Goal: Task Accomplishment & Management: Manage account settings

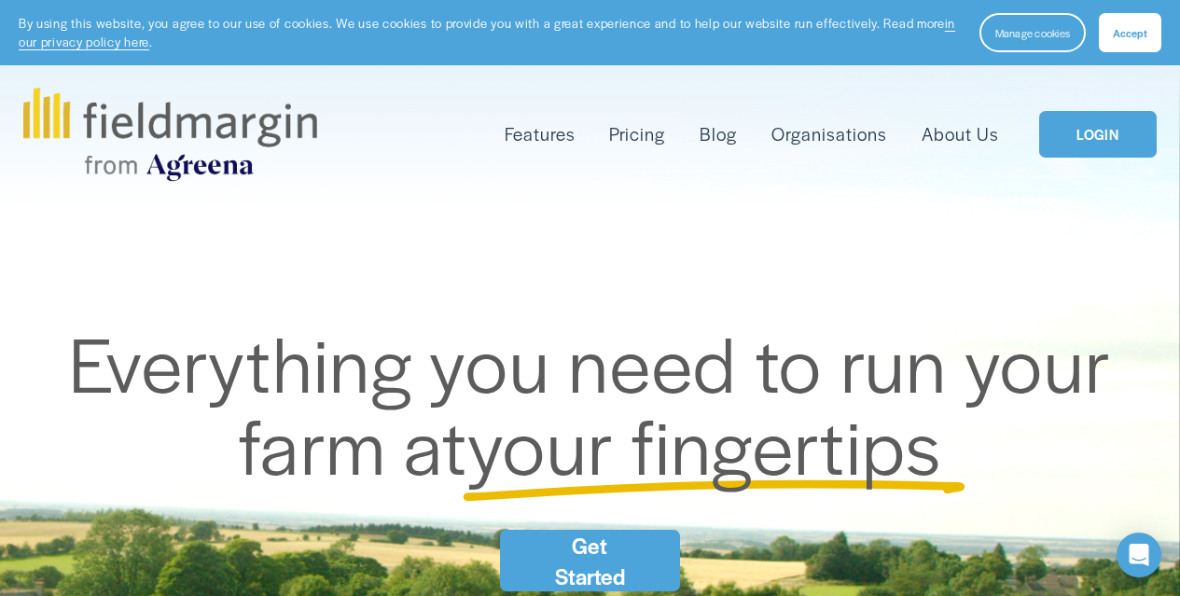
click at [1117, 67] on div "Skip to Content Features Mapping" at bounding box center [590, 134] width 1180 height 138
click at [1131, 27] on span "Accept" at bounding box center [1129, 32] width 35 height 15
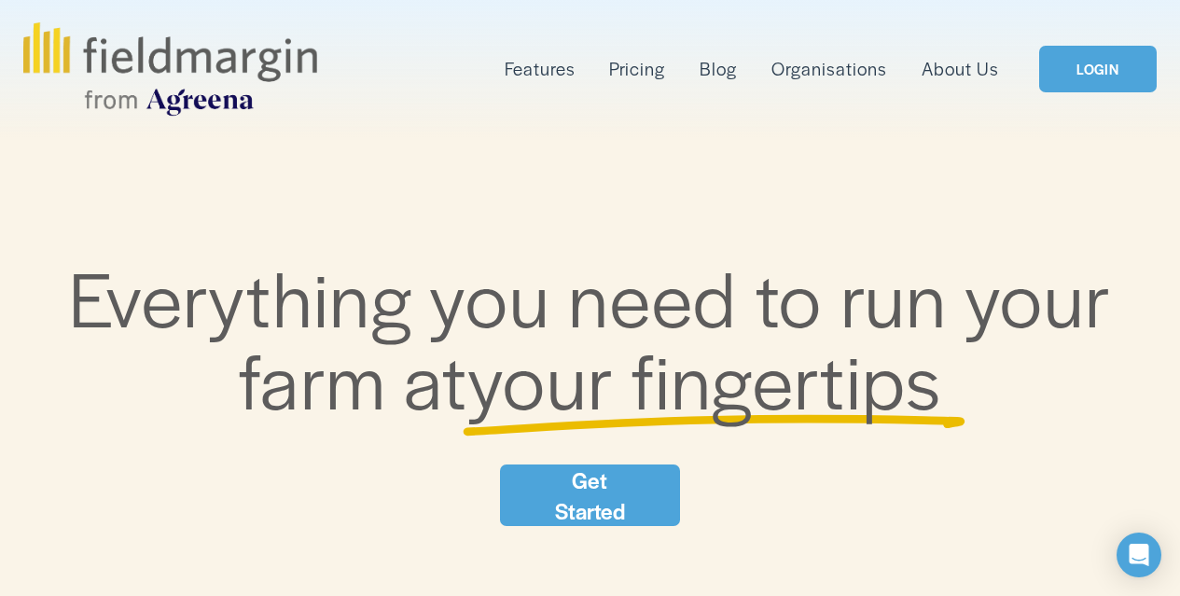
click at [1109, 73] on link "LOGIN" at bounding box center [1097, 70] width 117 height 48
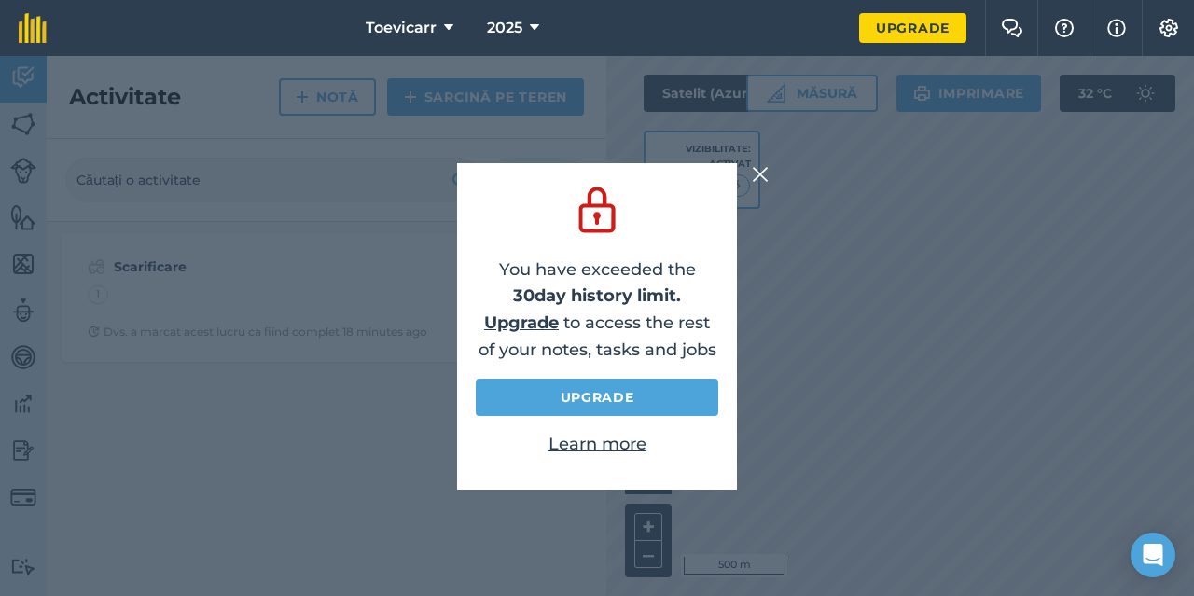
click at [762, 167] on img at bounding box center [760, 174] width 17 height 22
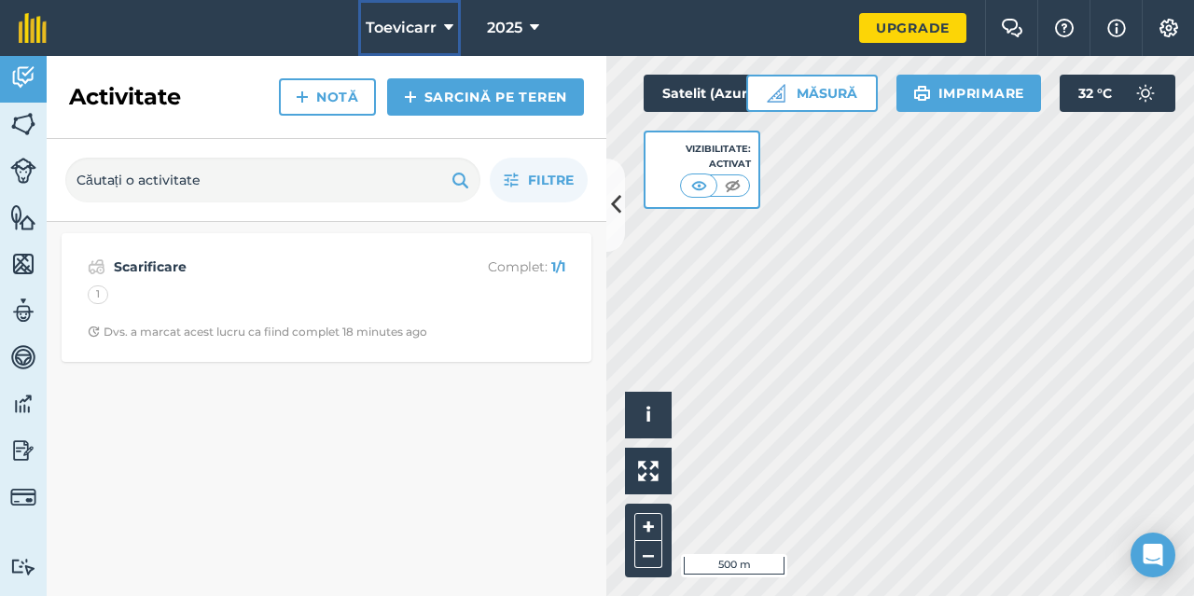
click at [450, 24] on icon at bounding box center [448, 28] width 9 height 22
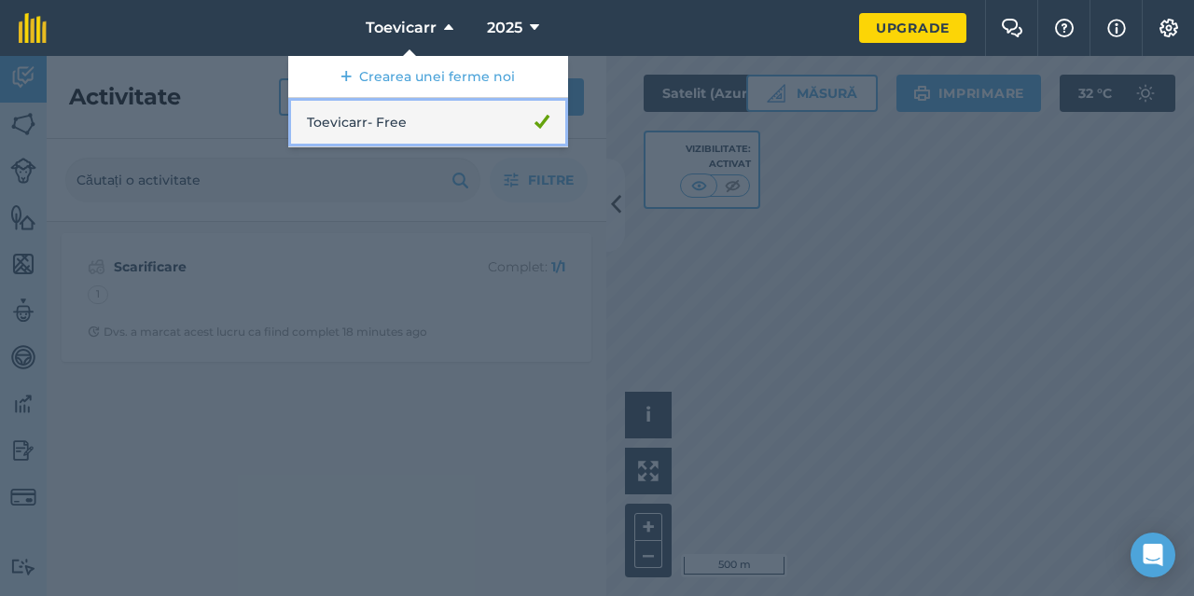
click at [376, 123] on link "Toevicarr - Free" at bounding box center [428, 122] width 280 height 49
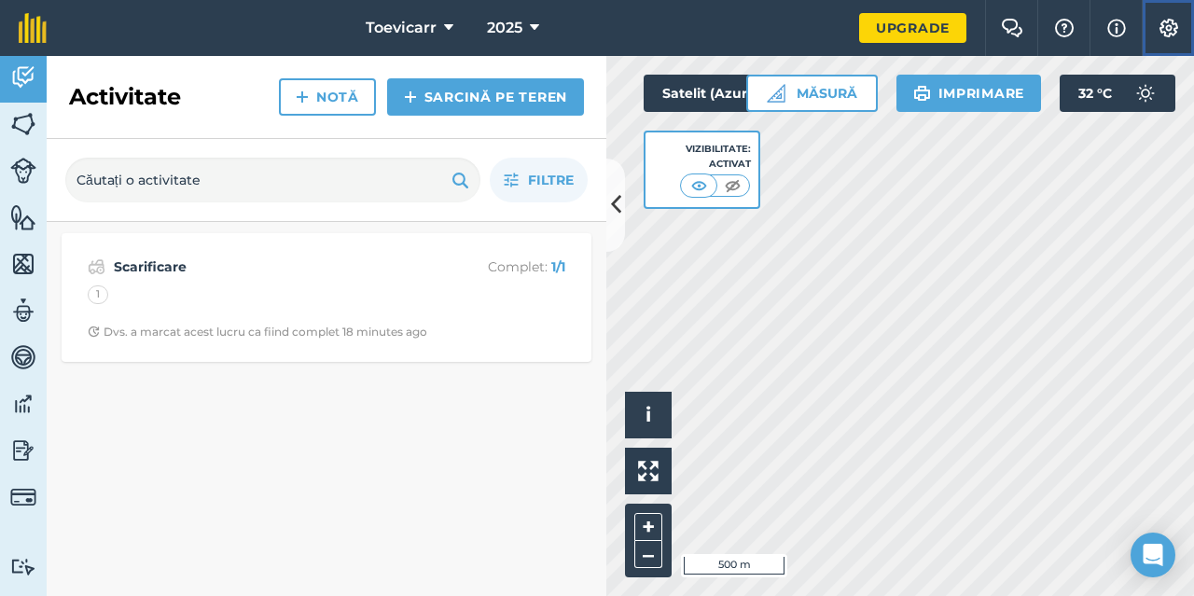
click at [1169, 26] on img at bounding box center [1168, 28] width 22 height 19
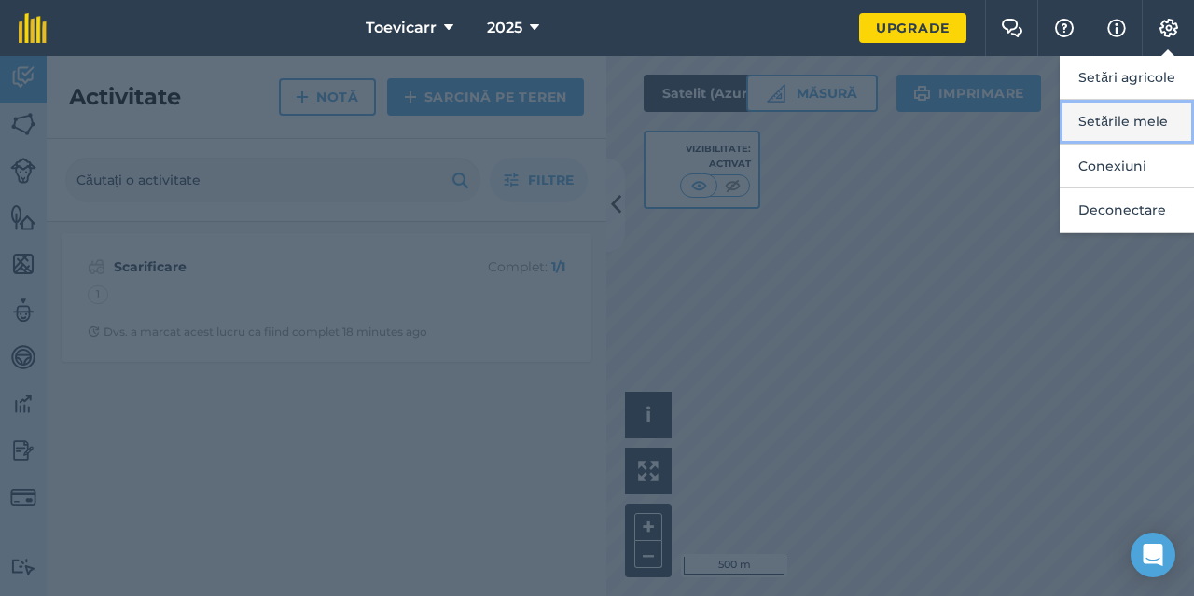
click at [1139, 121] on button "Setările mele" at bounding box center [1126, 122] width 134 height 44
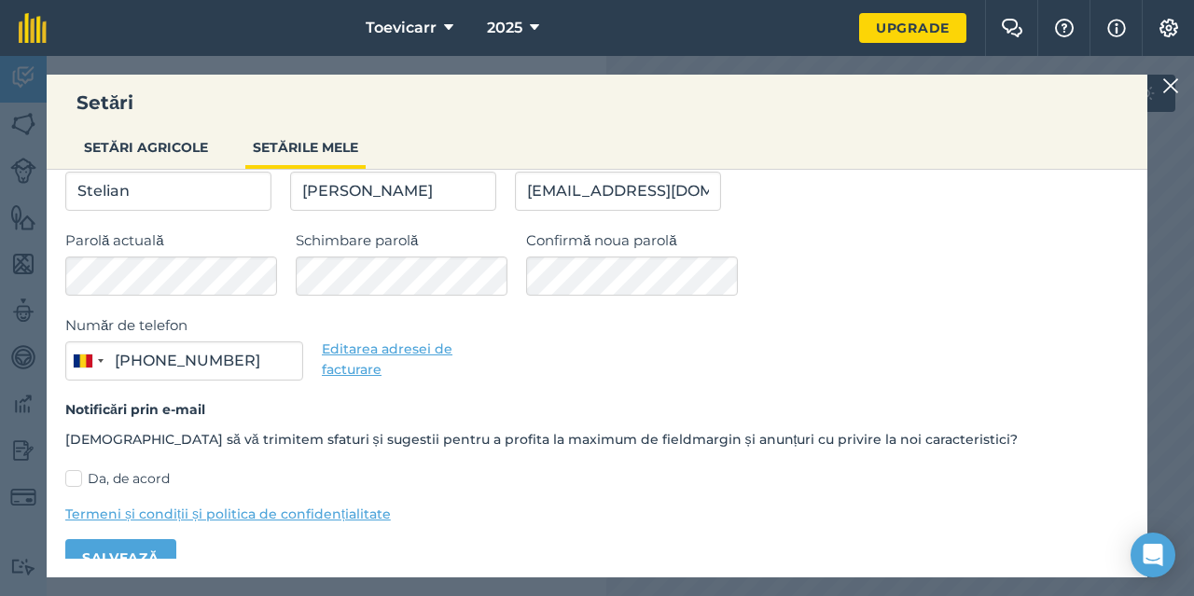
scroll to position [119, 0]
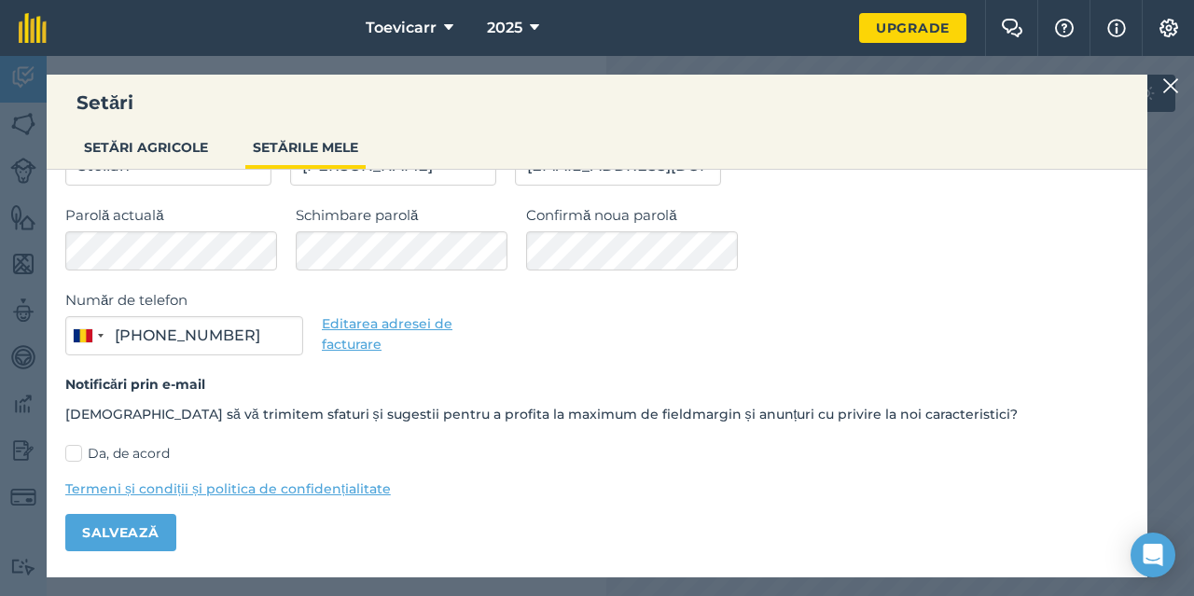
type input "0734 770 390"
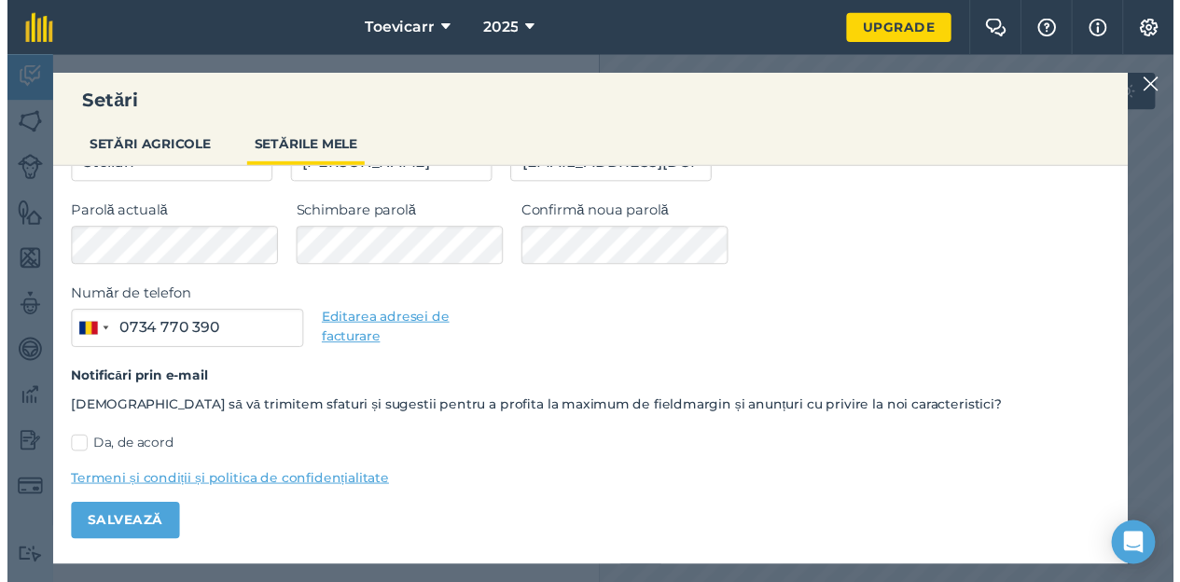
scroll to position [0, 0]
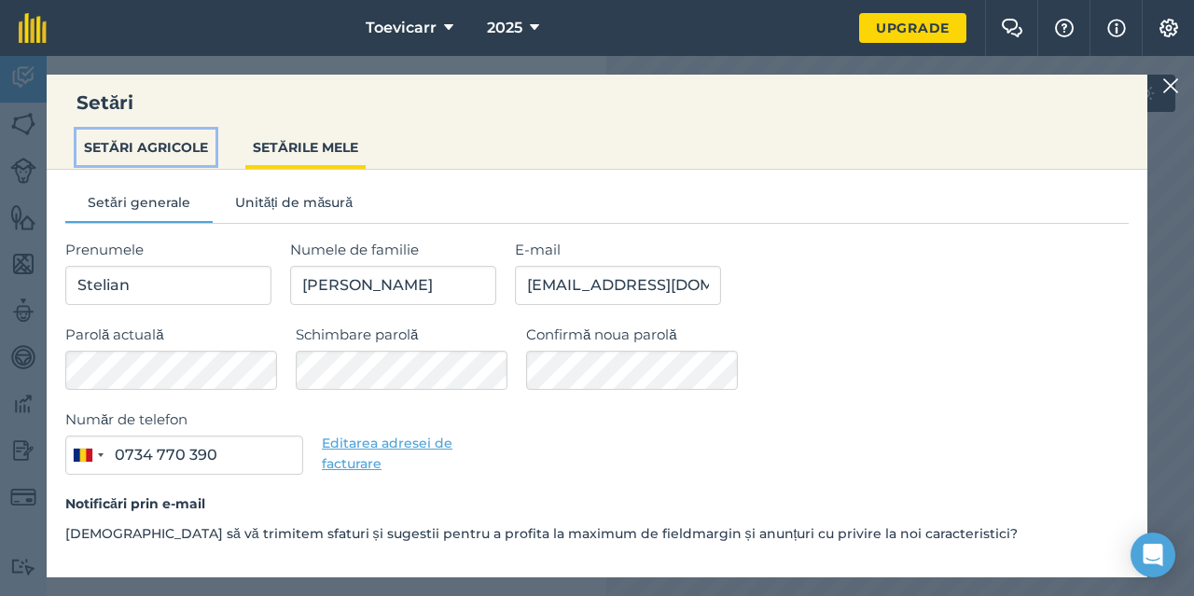
click at [142, 147] on button "SETĂRI AGRICOLE" at bounding box center [145, 147] width 139 height 35
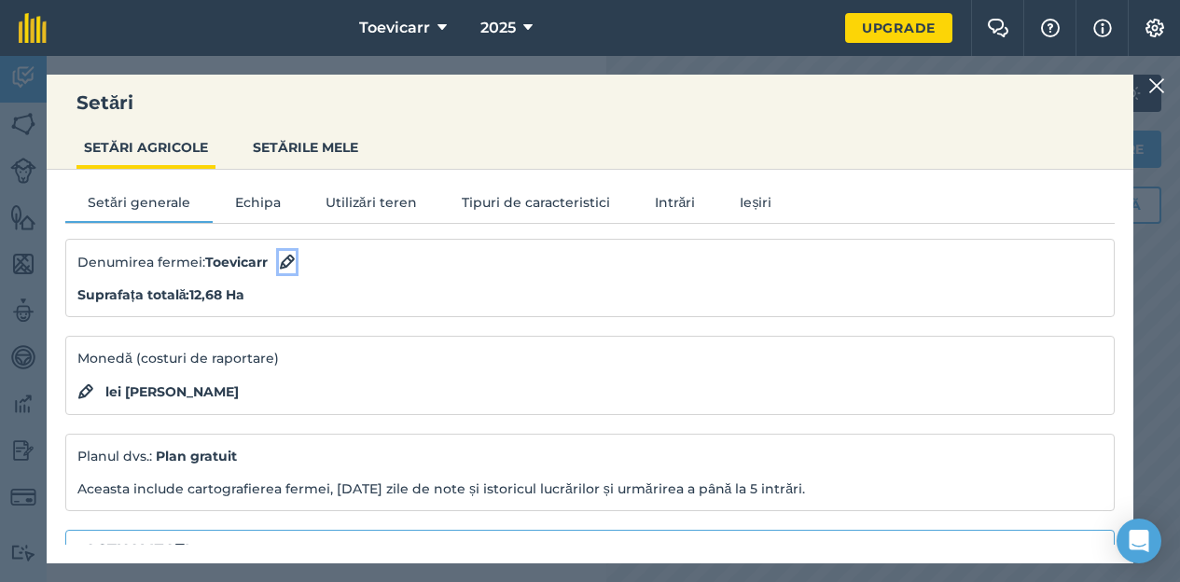
click at [287, 262] on img at bounding box center [287, 262] width 17 height 22
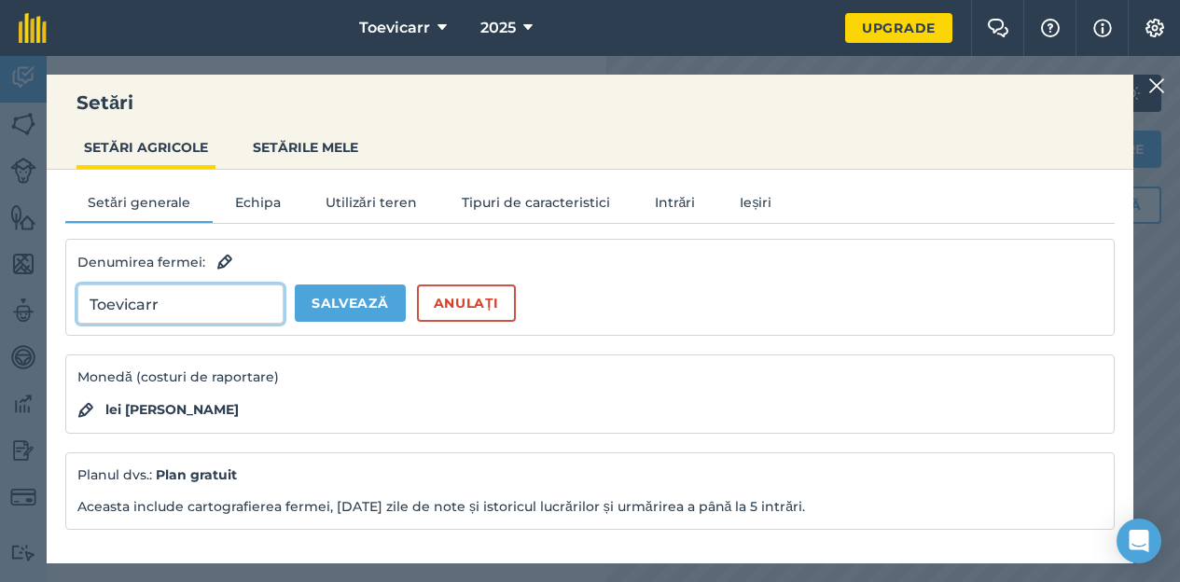
click at [107, 302] on input "Toevicarr" at bounding box center [180, 303] width 206 height 39
type input "Towvicarr"
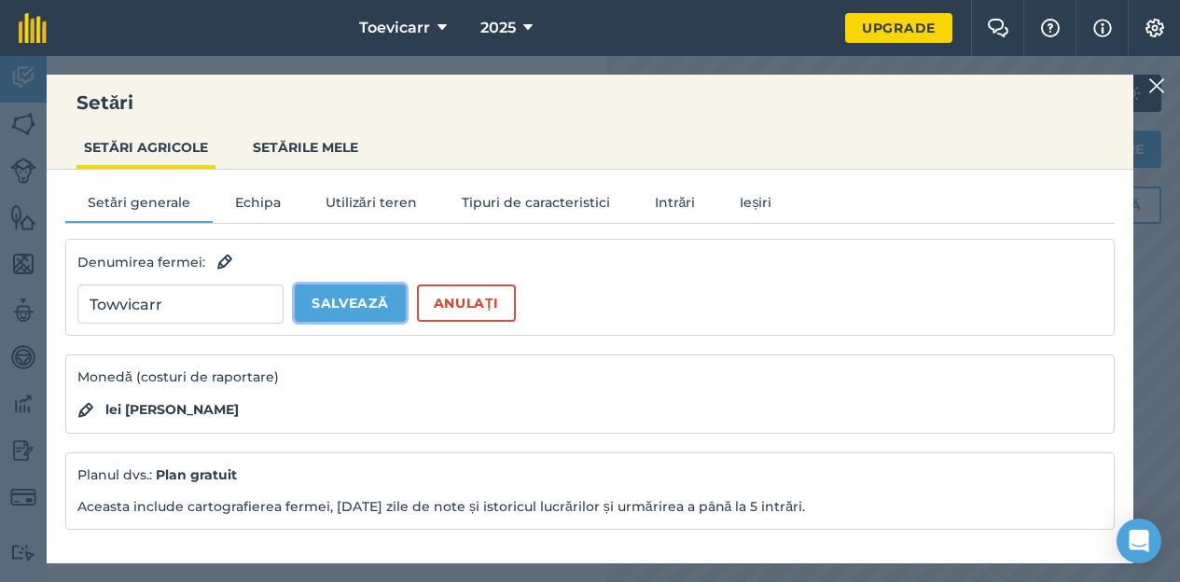
click at [339, 298] on button "Salvează" at bounding box center [350, 302] width 111 height 37
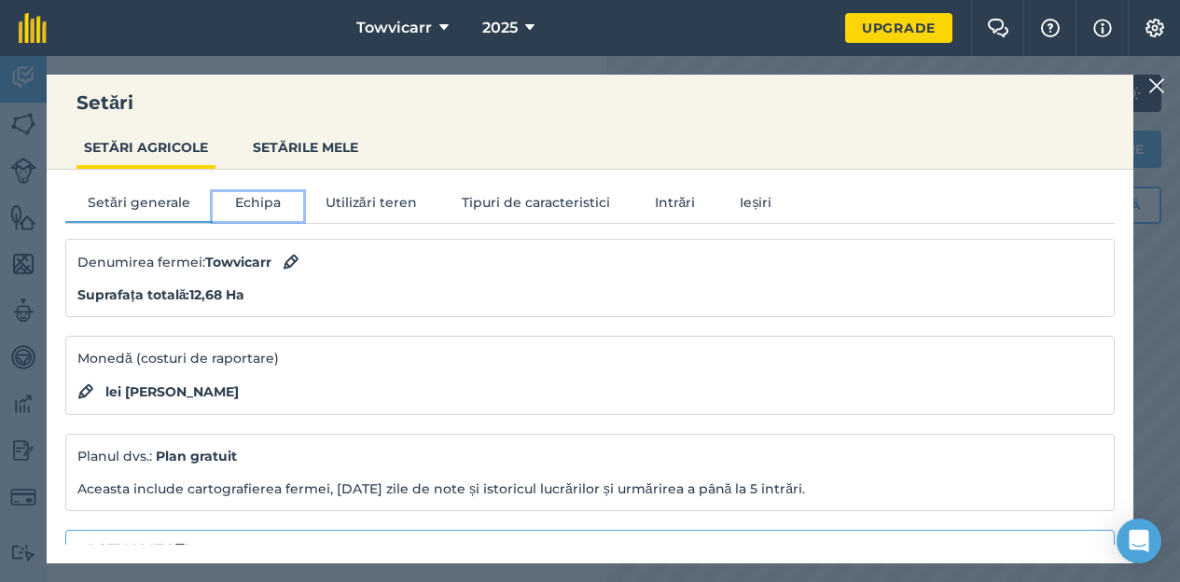
click at [253, 203] on button "Echipa" at bounding box center [258, 206] width 90 height 28
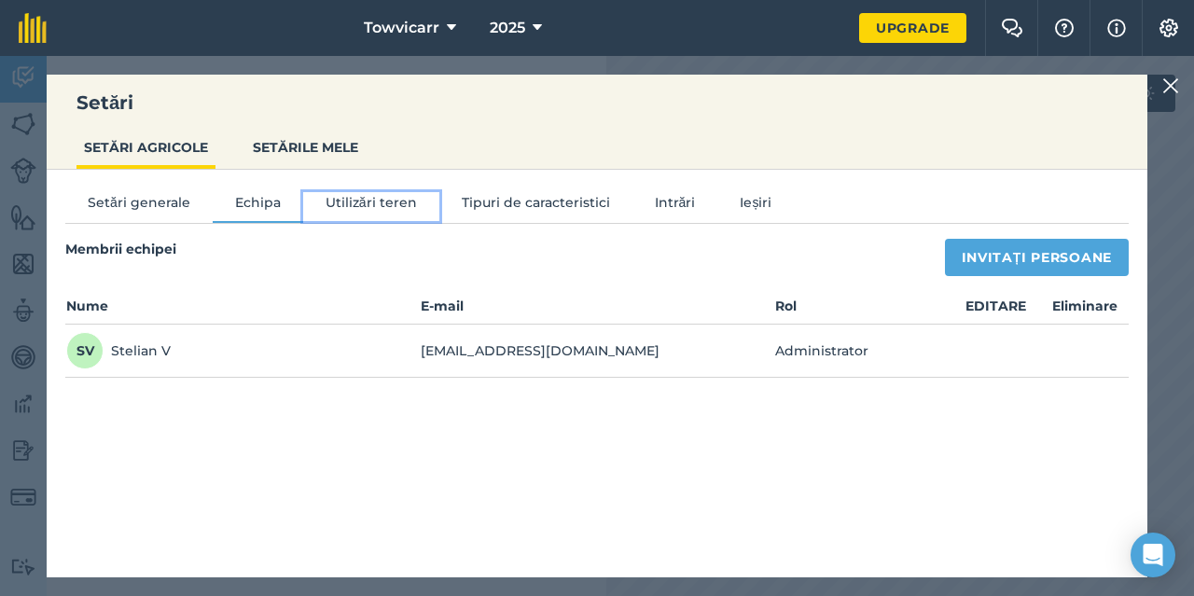
click at [363, 201] on button "Utilizări teren" at bounding box center [371, 206] width 136 height 28
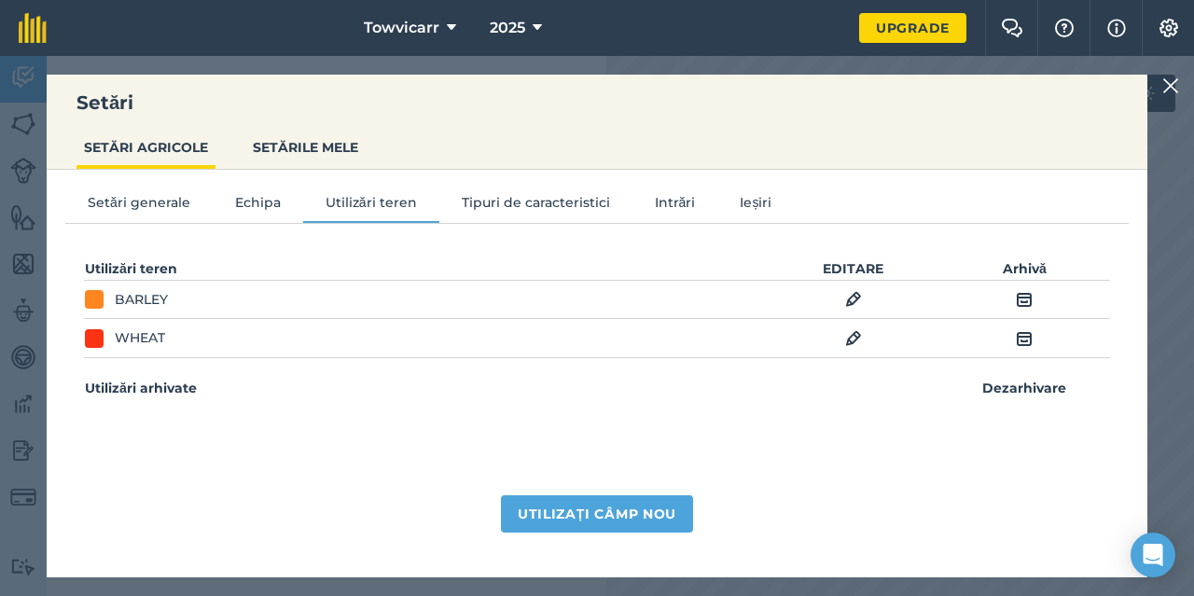
click at [858, 297] on img at bounding box center [853, 299] width 17 height 22
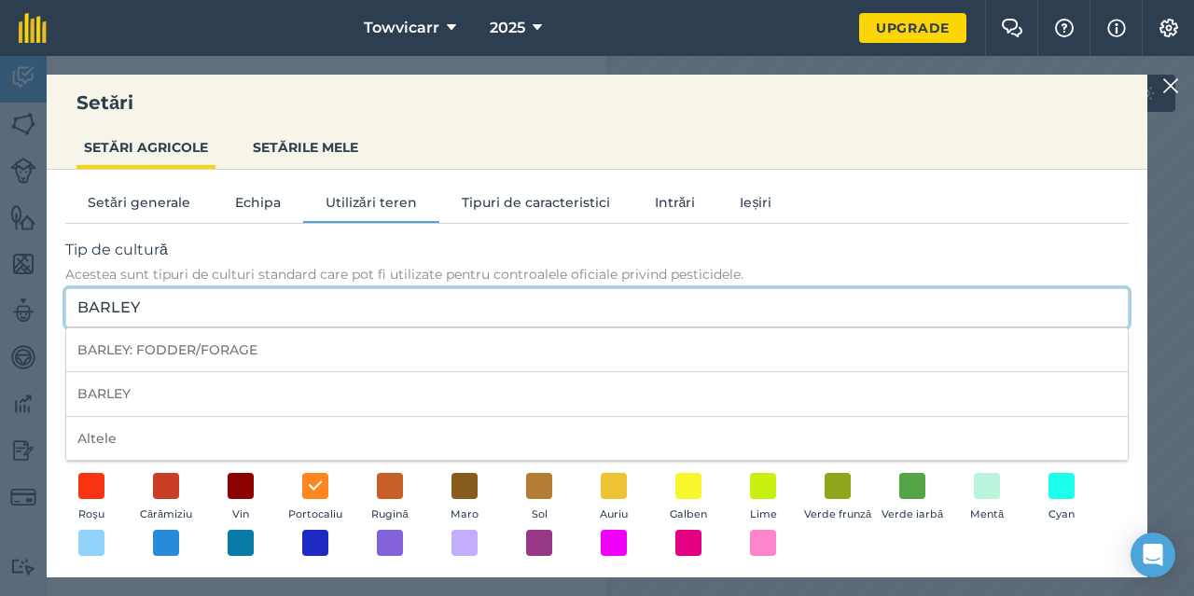
click at [161, 304] on input "BARLEY" at bounding box center [596, 307] width 1063 height 39
click at [166, 303] on input "BARLEY" at bounding box center [596, 307] width 1063 height 39
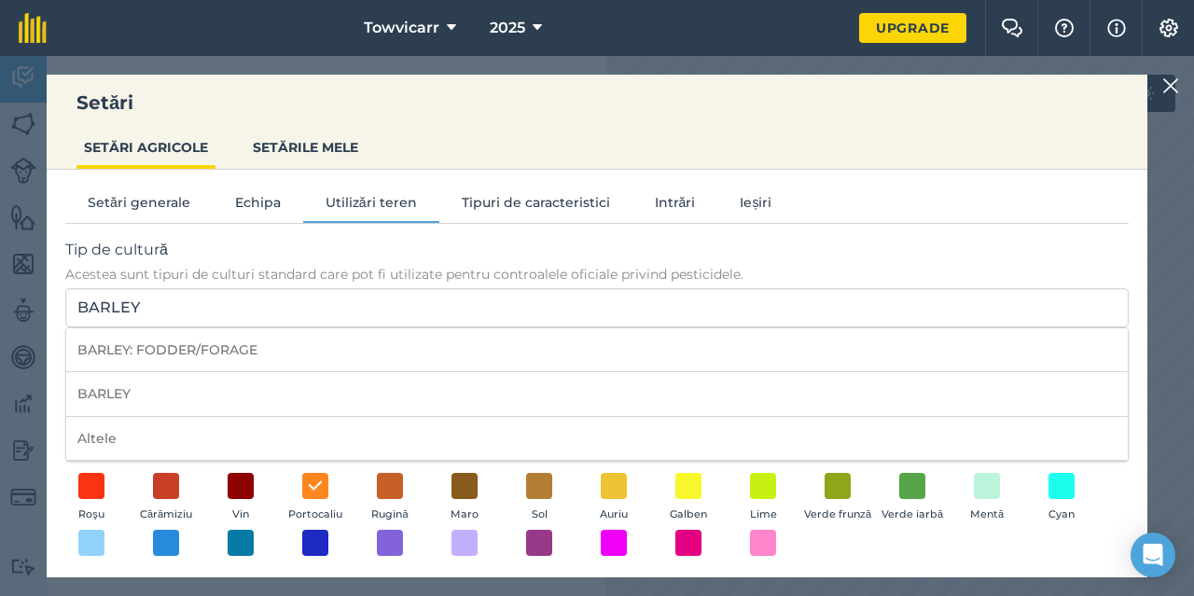
click at [848, 243] on span "Tip de cultură" at bounding box center [596, 250] width 1063 height 22
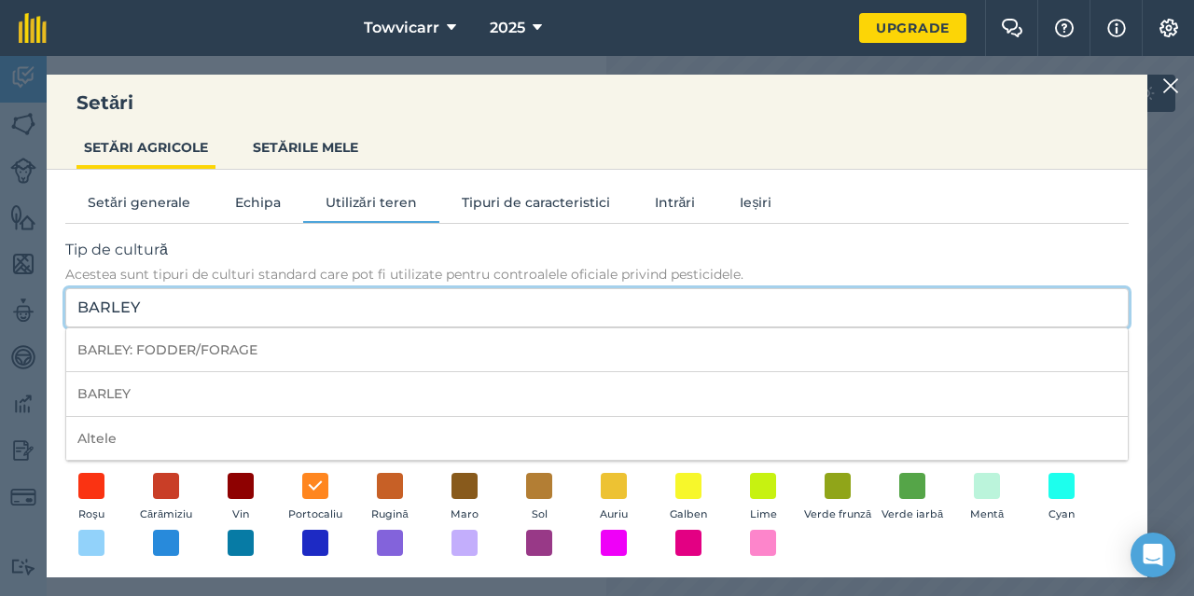
click at [848, 288] on input "BARLEY" at bounding box center [596, 307] width 1063 height 39
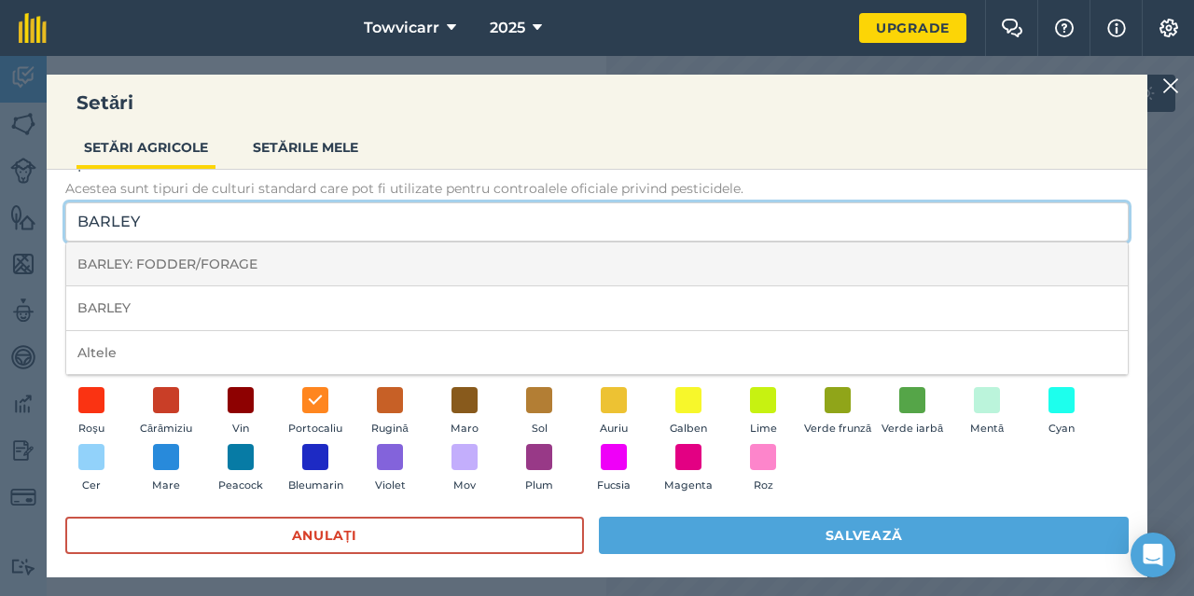
scroll to position [100, 0]
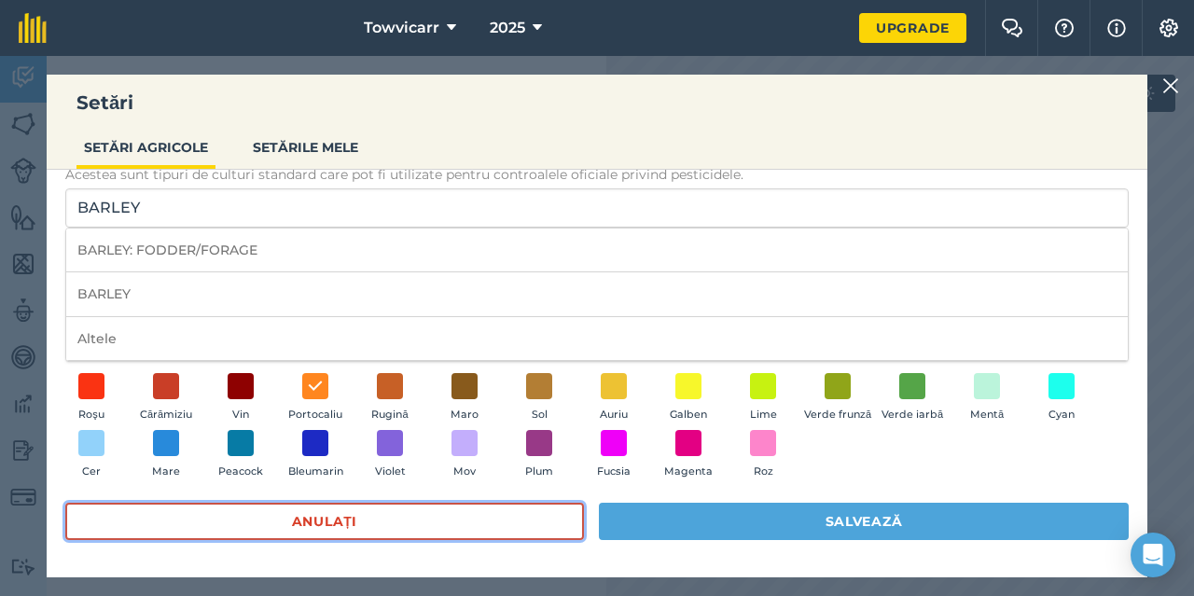
click at [507, 517] on button "Anulați" at bounding box center [324, 521] width 518 height 37
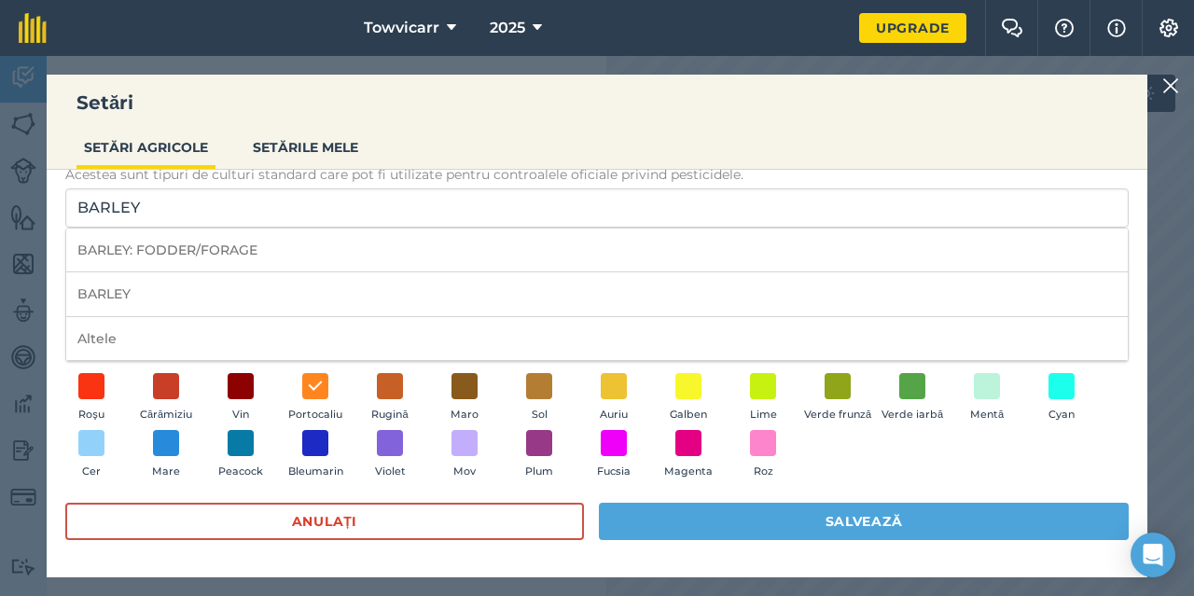
scroll to position [0, 0]
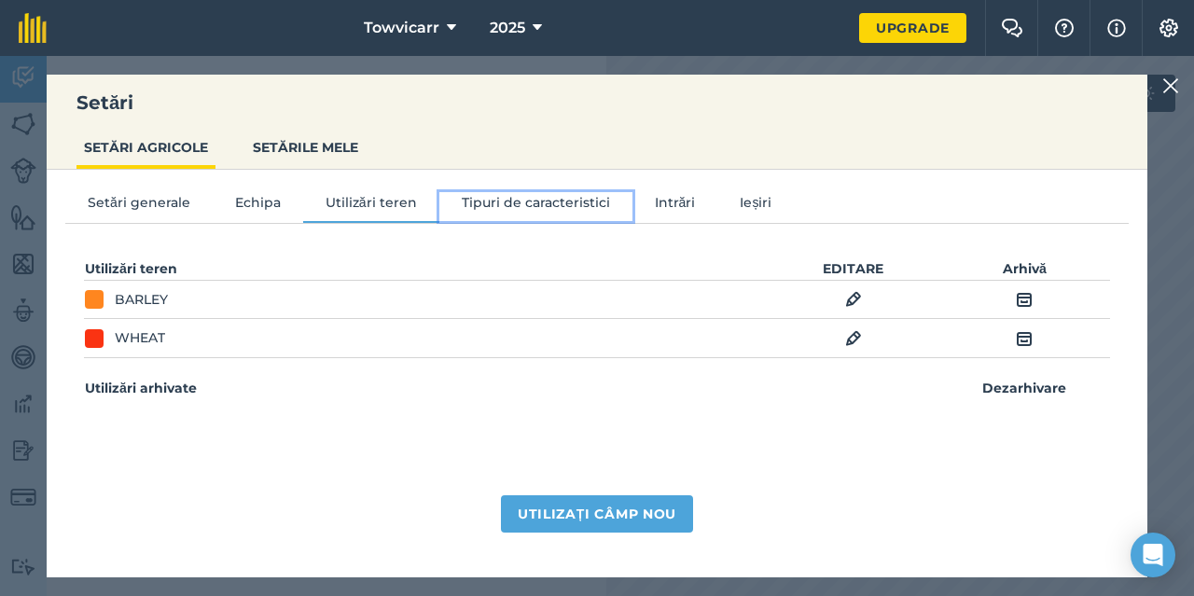
click at [529, 196] on button "Tipuri de caracteristici" at bounding box center [535, 206] width 193 height 28
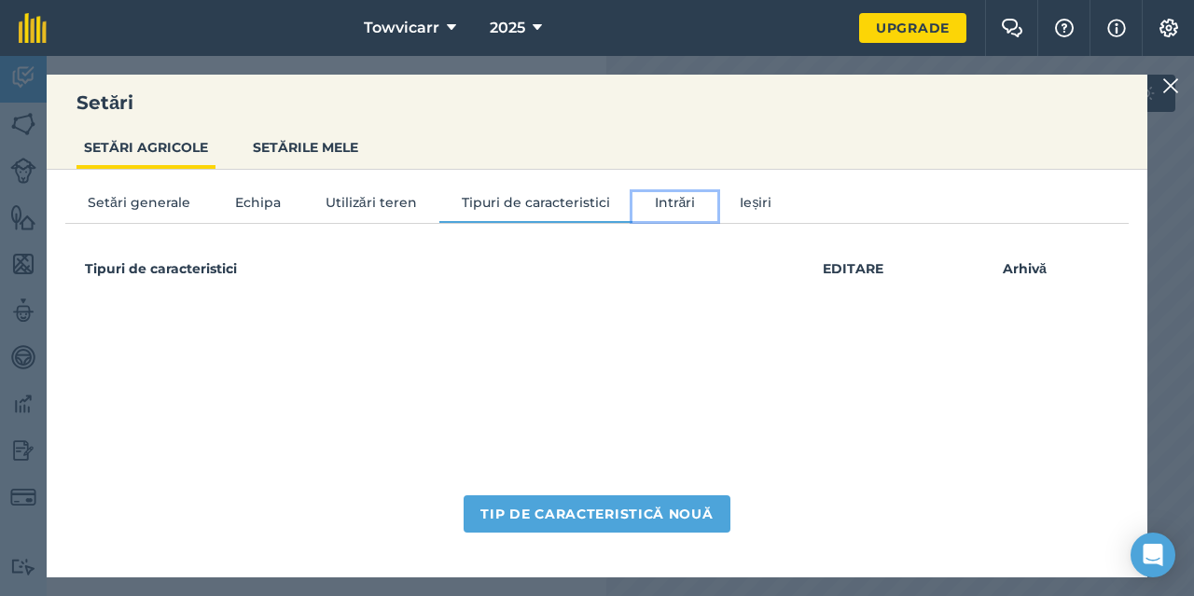
click at [674, 204] on button "Intrări" at bounding box center [675, 206] width 86 height 28
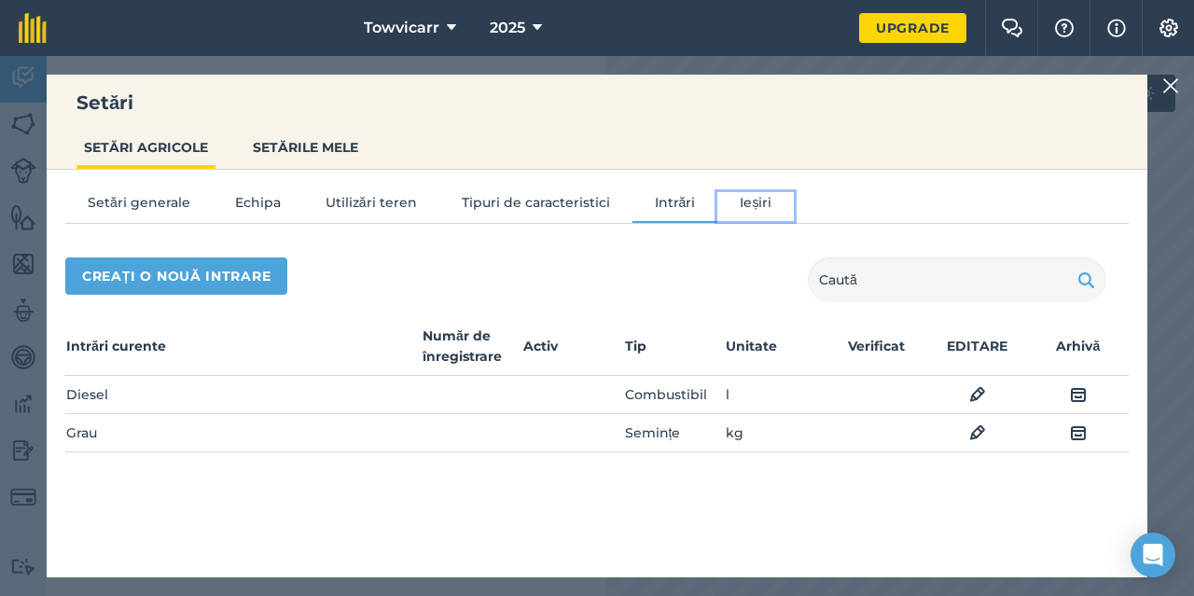
click at [753, 204] on button "Ieșiri" at bounding box center [755, 206] width 76 height 28
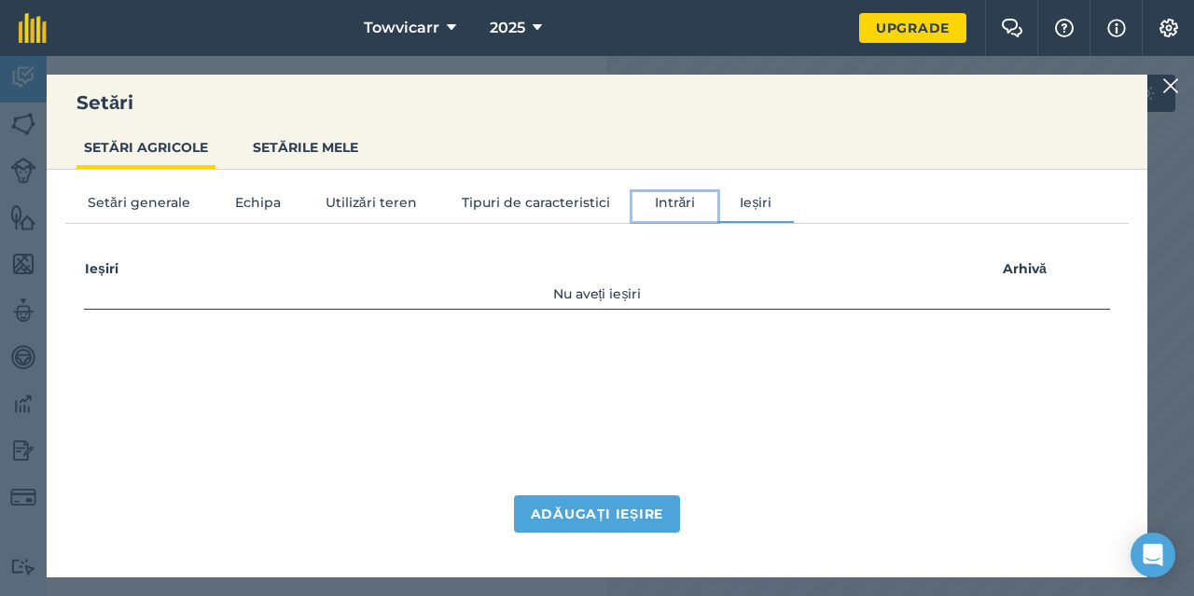
click at [671, 200] on button "Intrări" at bounding box center [675, 206] width 86 height 28
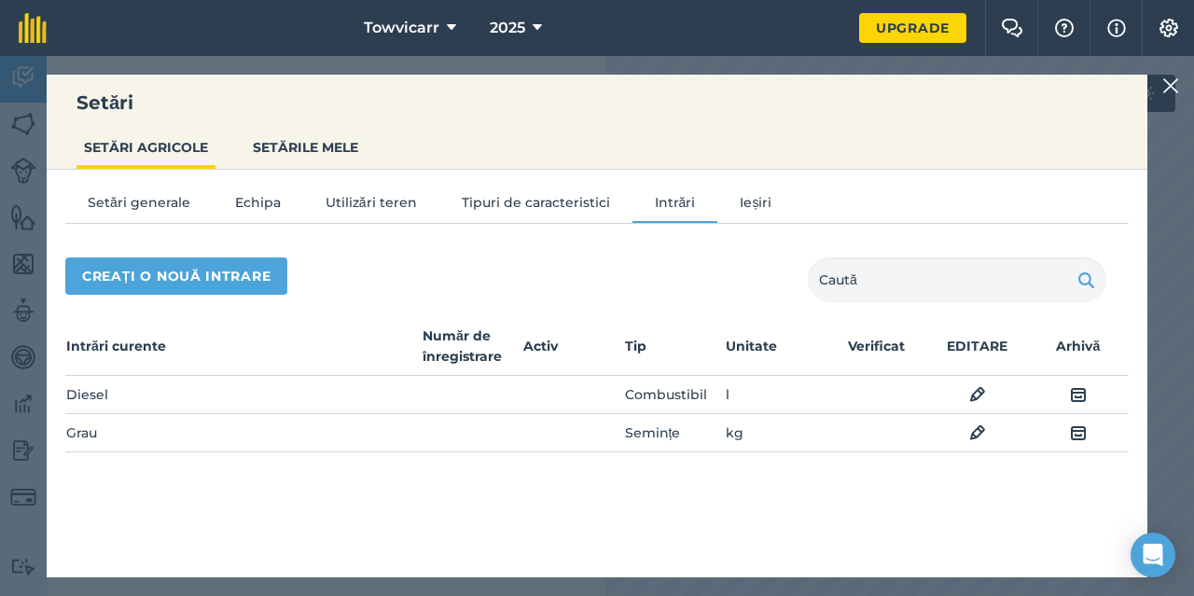
click at [1179, 82] on div at bounding box center [1173, 86] width 22 height 22
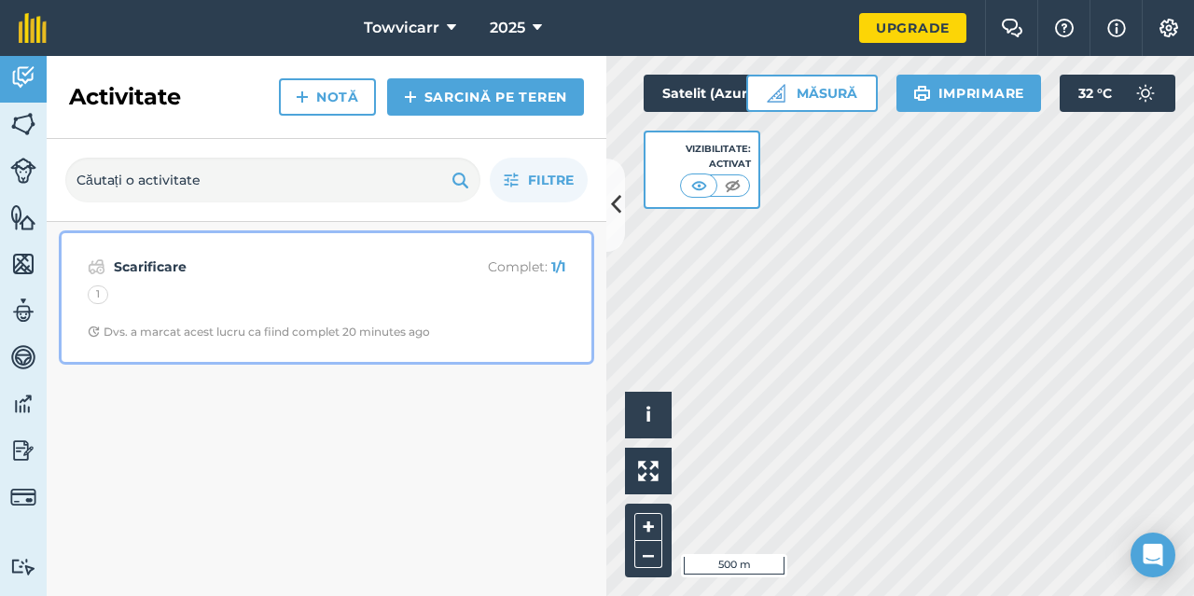
click at [163, 267] on strong "Scarificare" at bounding box center [262, 266] width 296 height 21
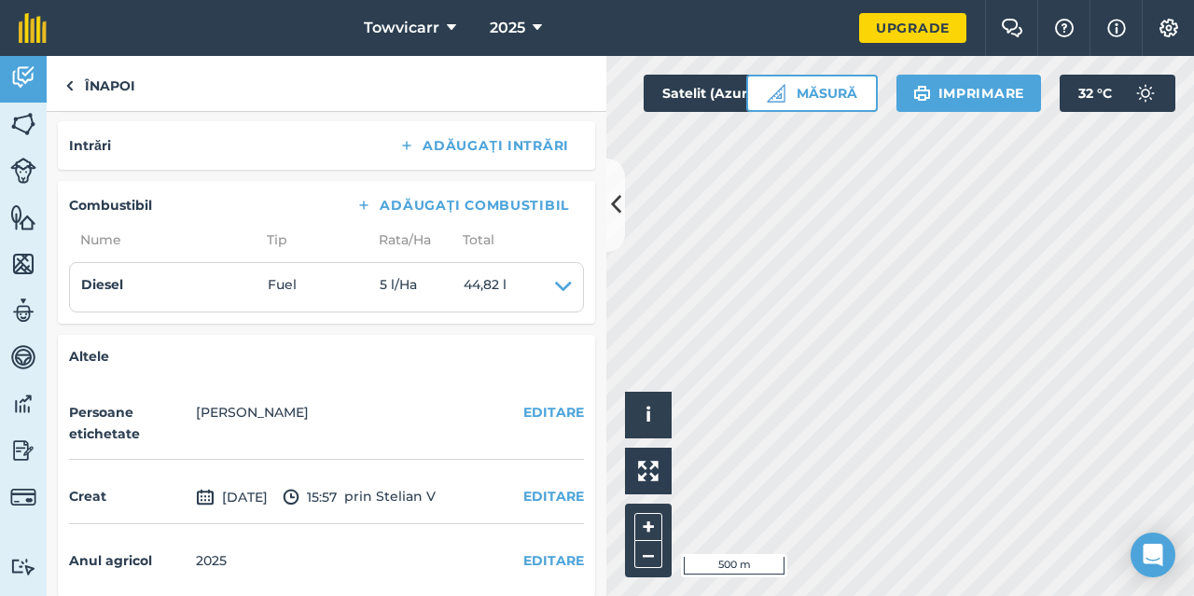
scroll to position [422, 0]
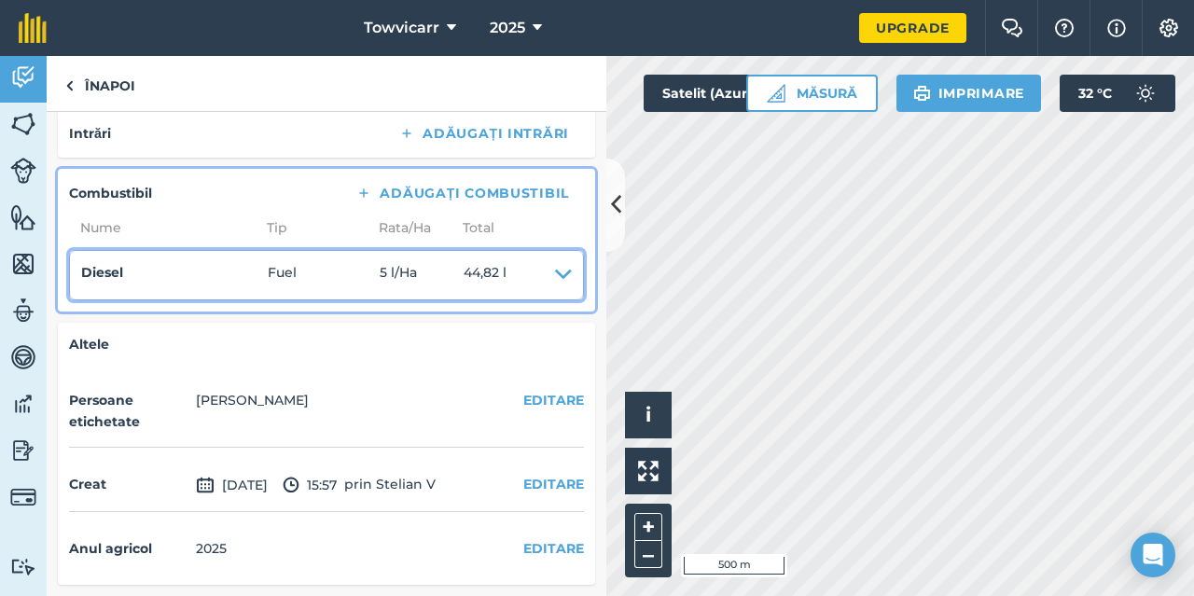
click at [555, 270] on icon at bounding box center [563, 275] width 17 height 26
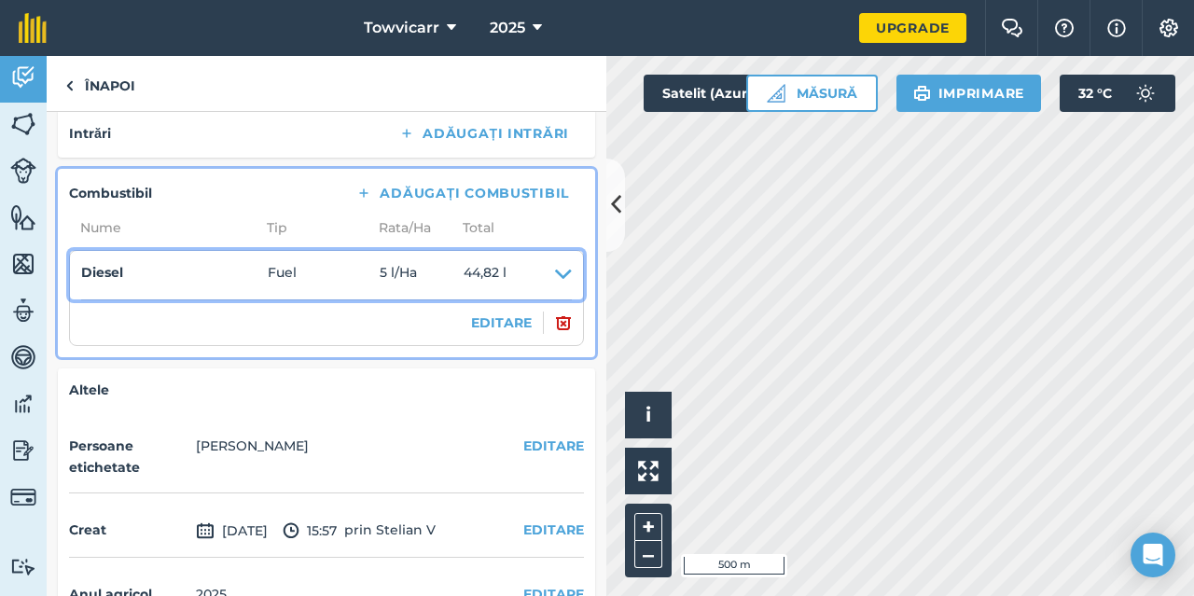
click at [555, 273] on icon at bounding box center [563, 275] width 17 height 26
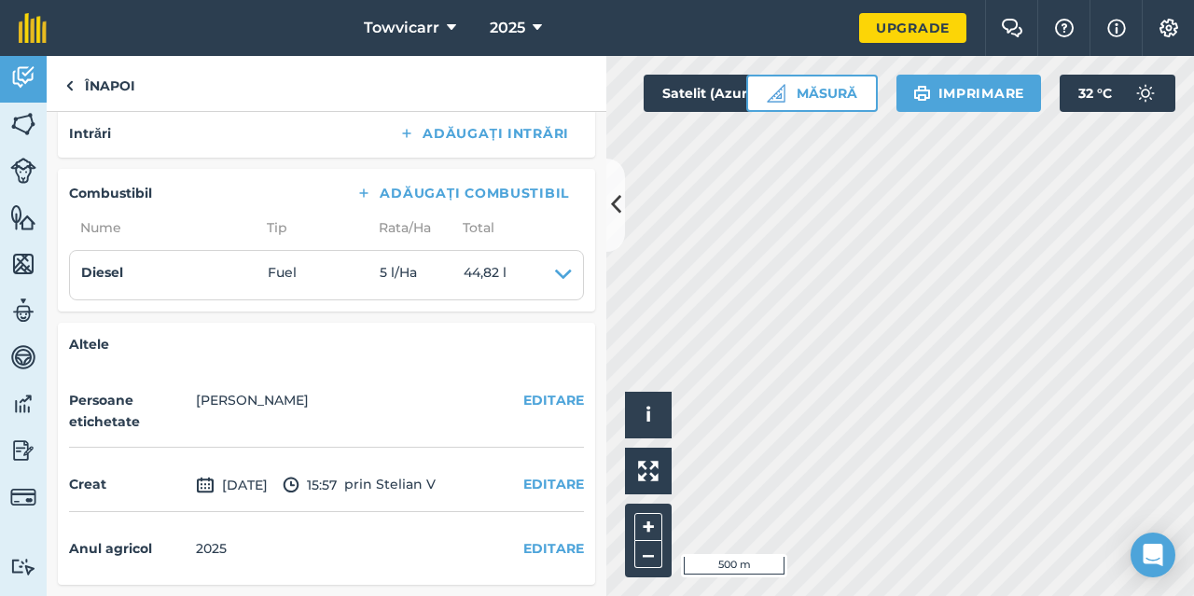
click at [355, 353] on h4 "Altele" at bounding box center [326, 344] width 515 height 21
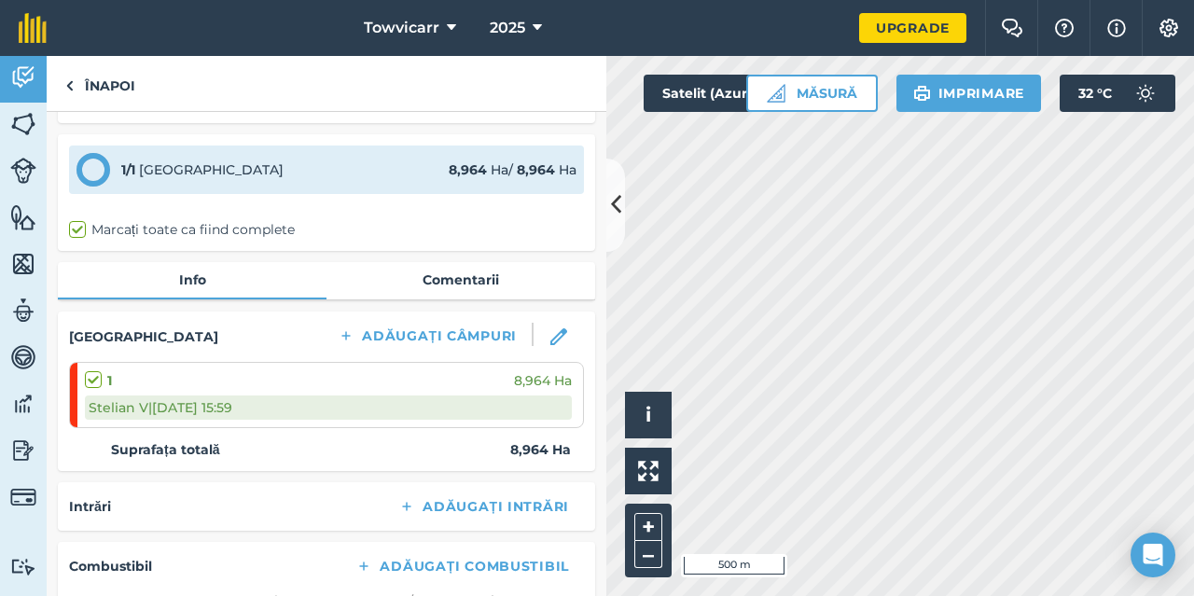
scroll to position [0, 0]
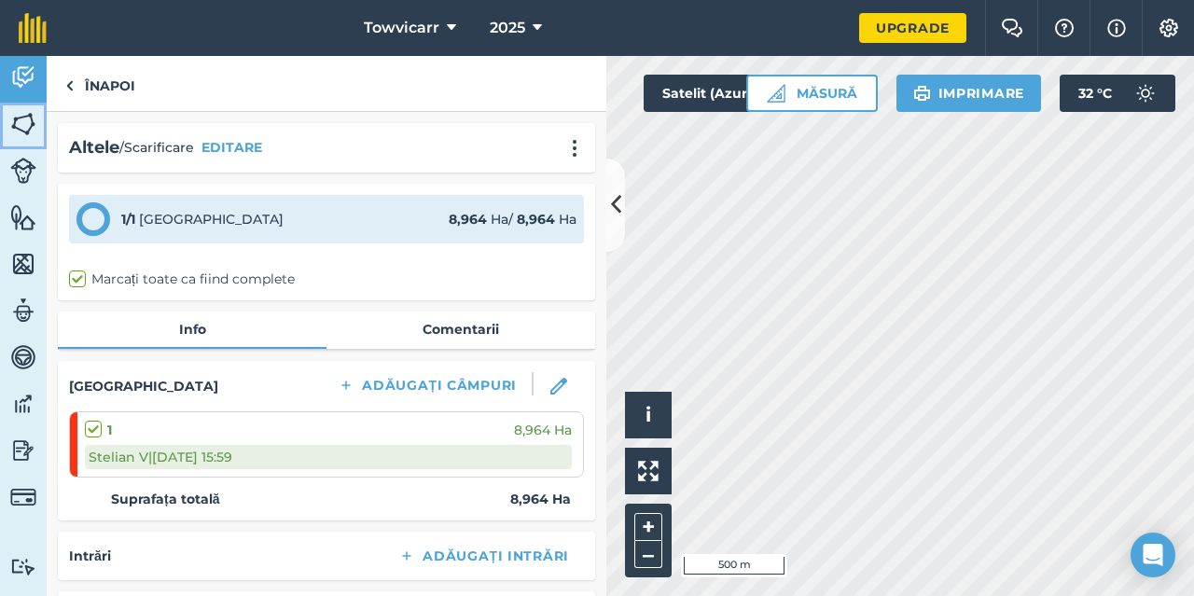
click at [33, 126] on img at bounding box center [23, 124] width 26 height 28
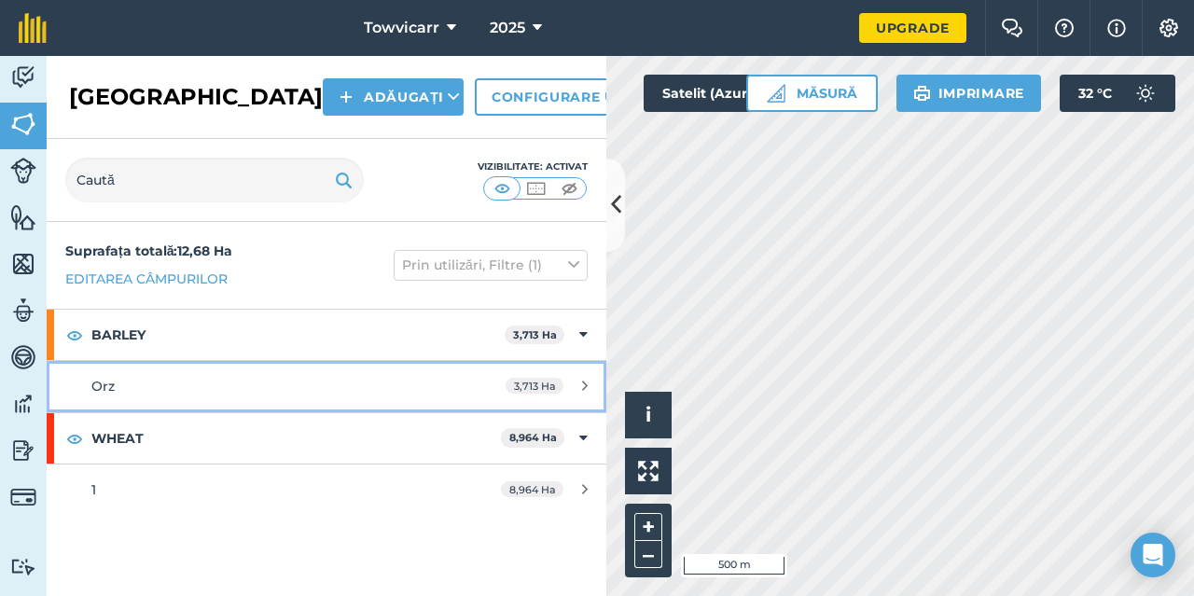
click at [576, 384] on div "3,713 Ha" at bounding box center [546, 386] width 119 height 15
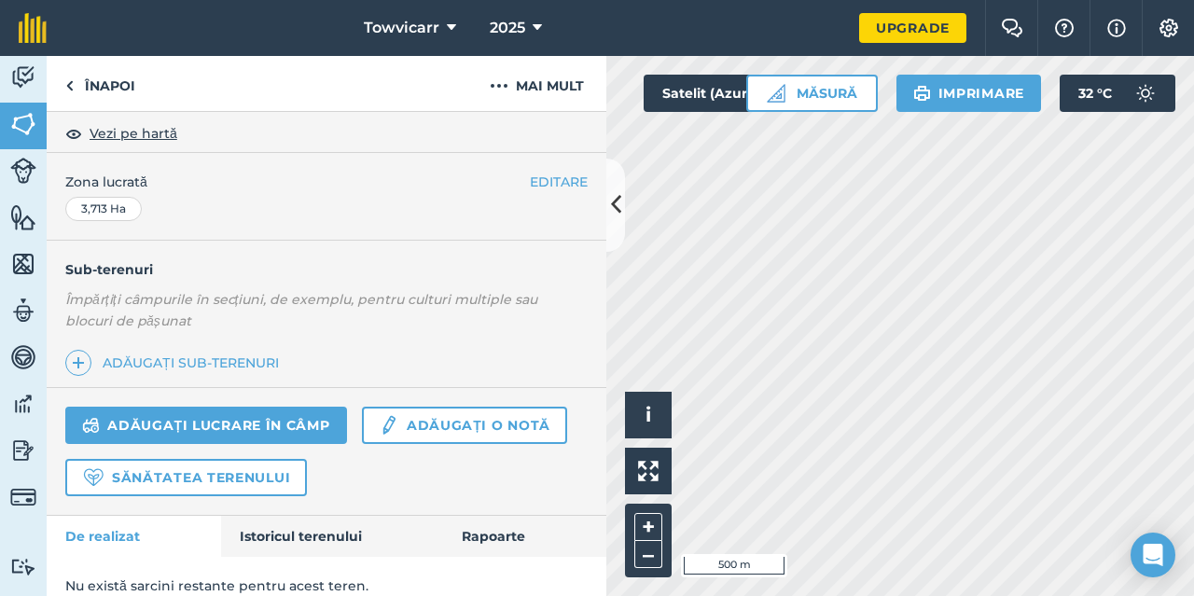
scroll to position [354, 0]
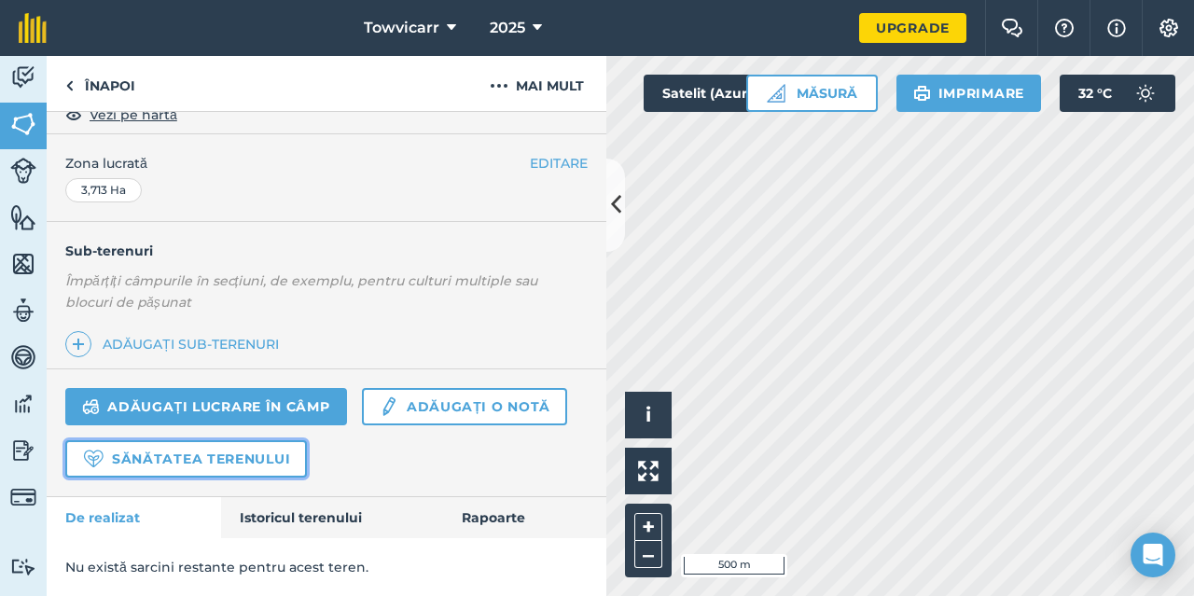
click at [222, 460] on link "Sănătatea terenului" at bounding box center [186, 458] width 242 height 37
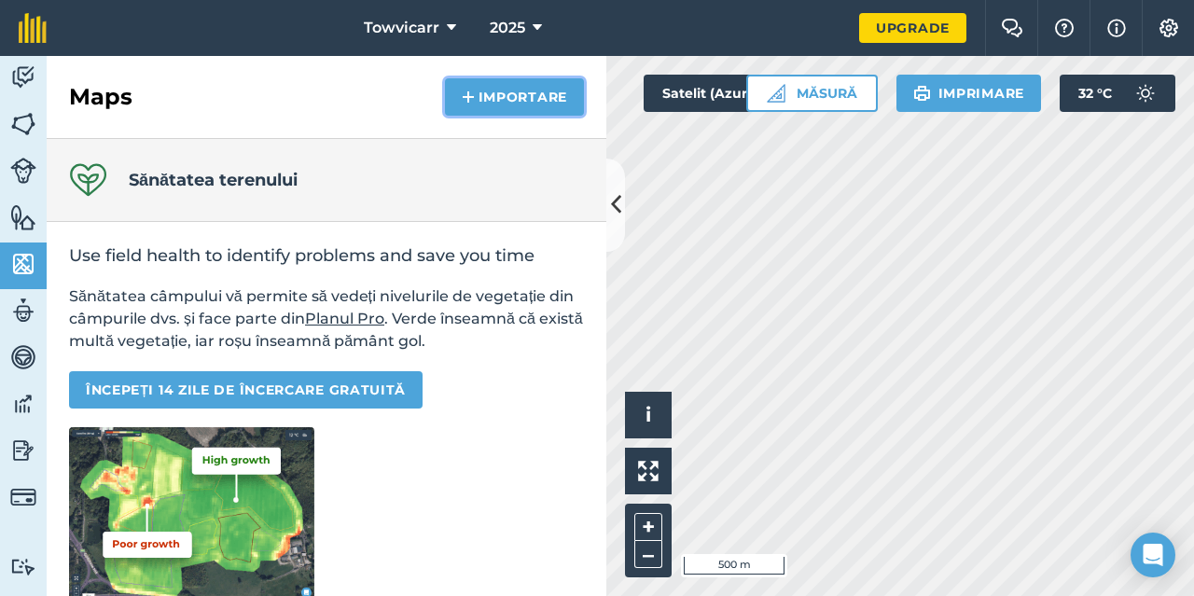
click at [541, 95] on button "Importare" at bounding box center [514, 96] width 139 height 37
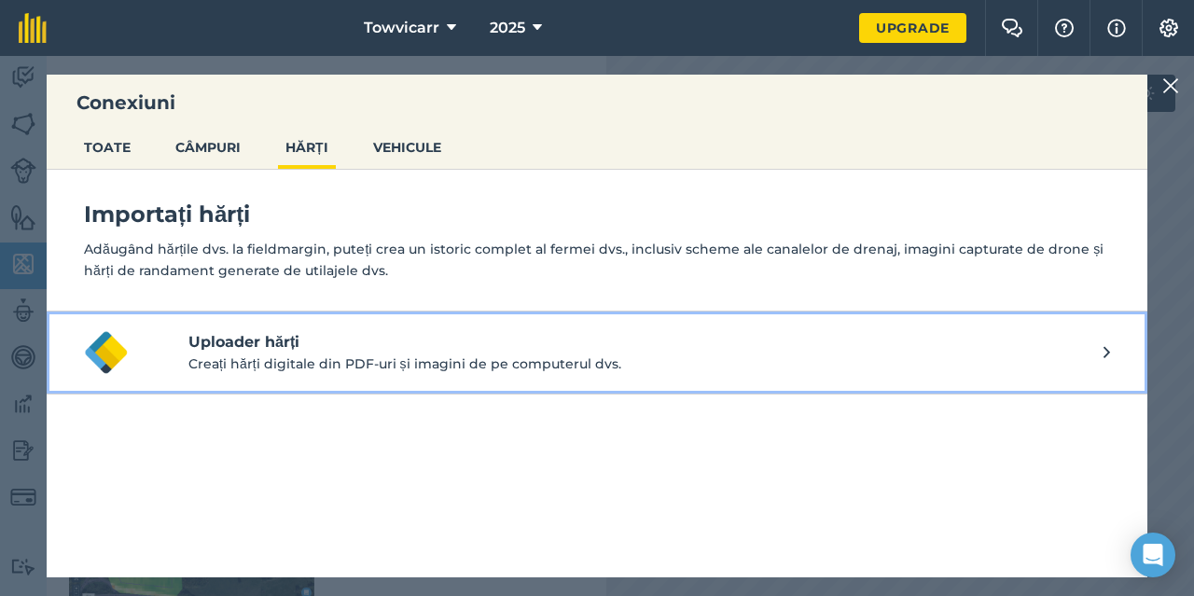
click at [421, 362] on p "Creați hărți digitale din PDF-uri și imagini de pe computerul dvs." at bounding box center [645, 363] width 915 height 21
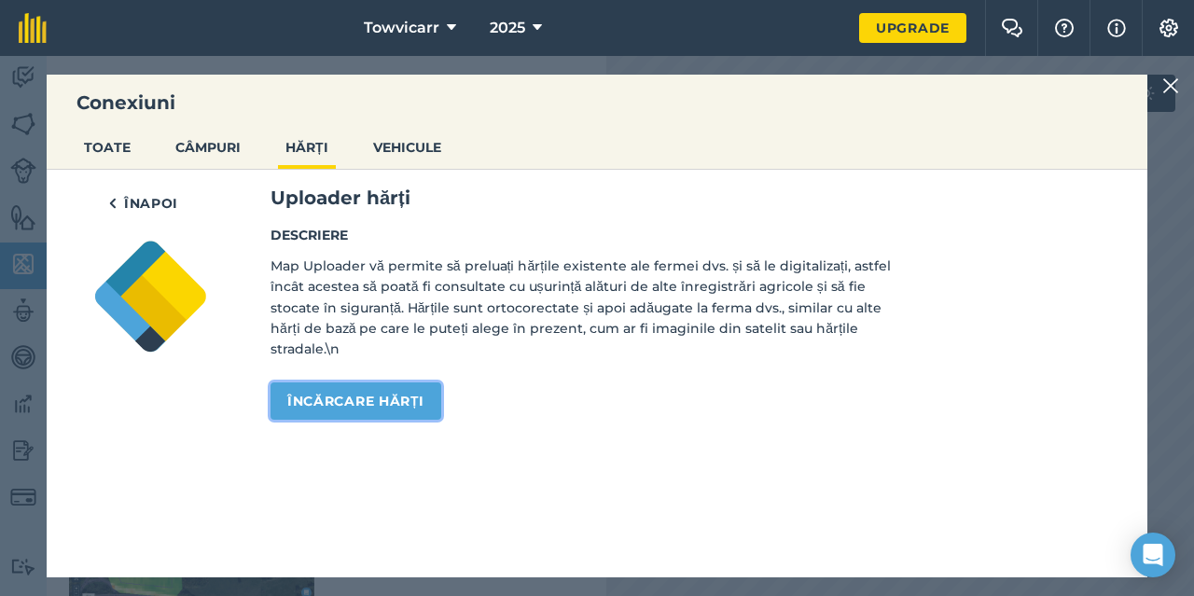
click at [388, 400] on link "Încărcare hărți" at bounding box center [355, 400] width 171 height 37
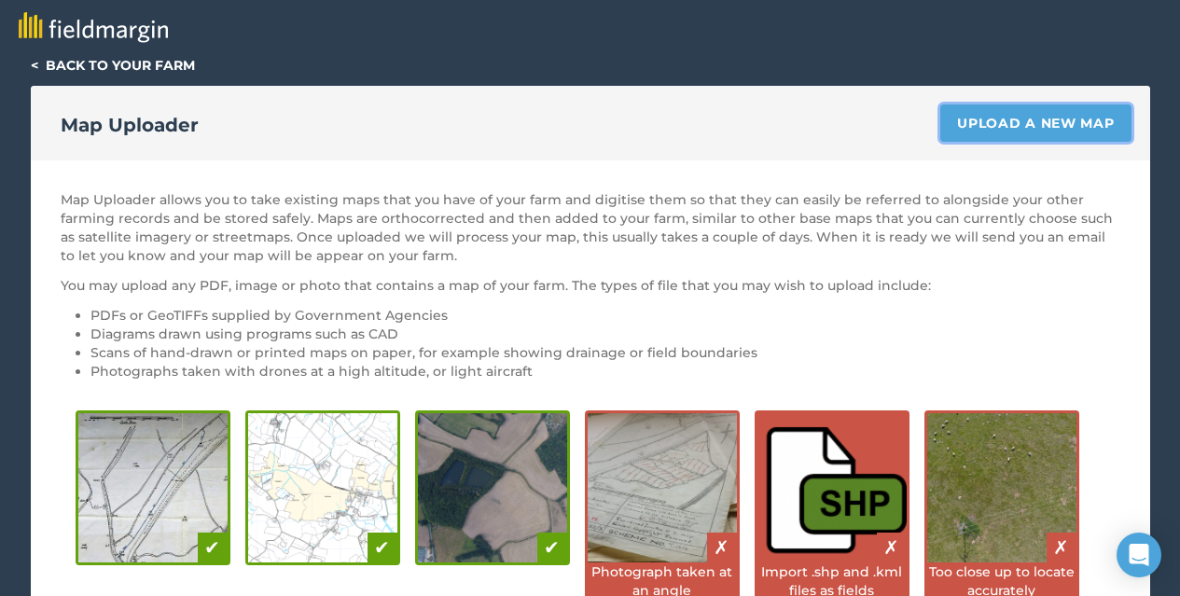
click at [1048, 117] on link "Upload a new map" at bounding box center [1035, 122] width 190 height 37
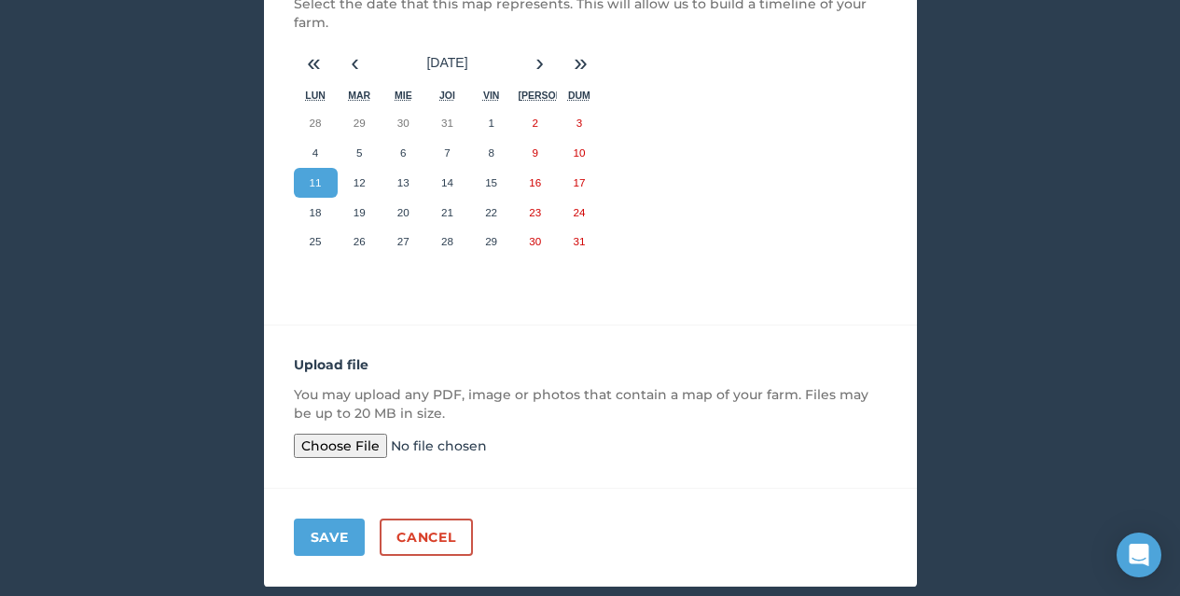
scroll to position [406, 0]
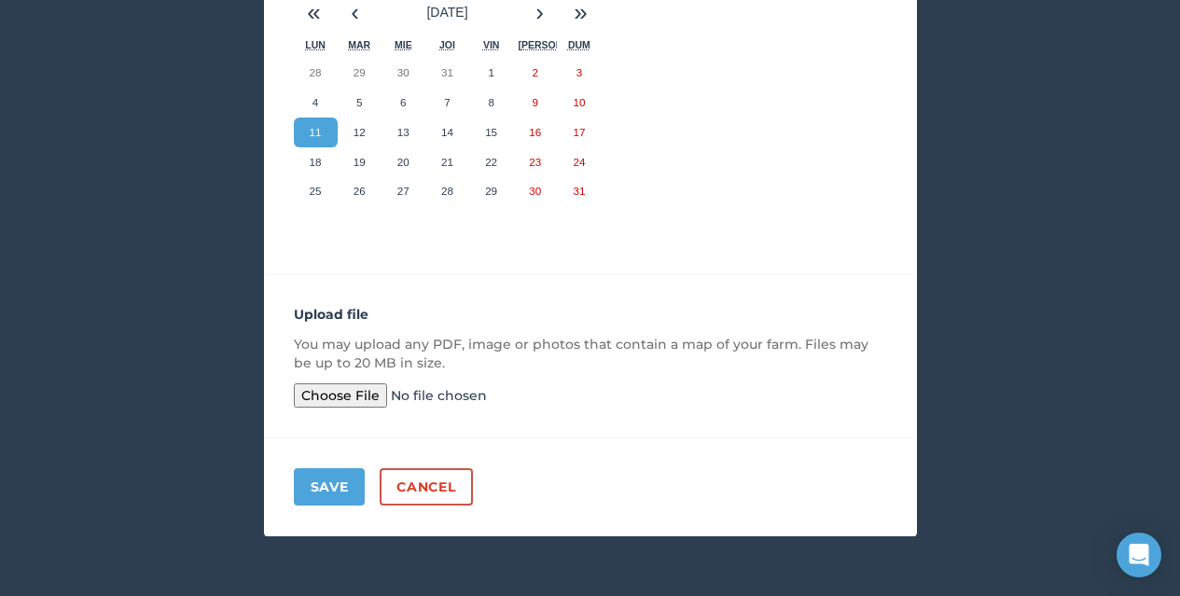
click at [326, 388] on input "file" at bounding box center [436, 395] width 285 height 24
click at [334, 486] on button "Save" at bounding box center [330, 486] width 72 height 37
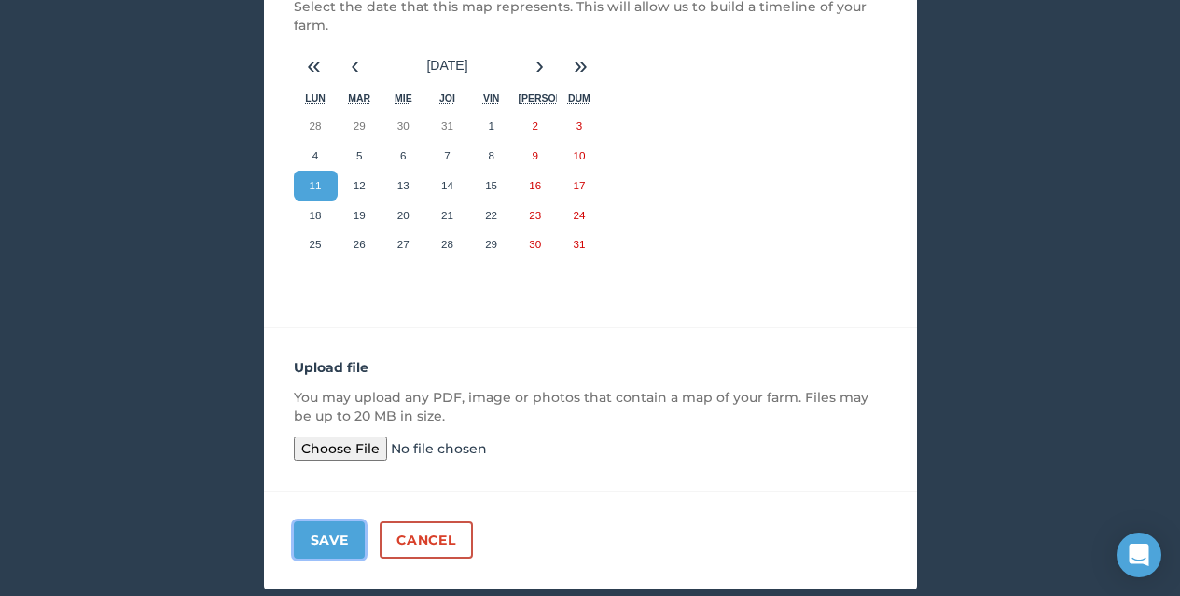
scroll to position [426, 0]
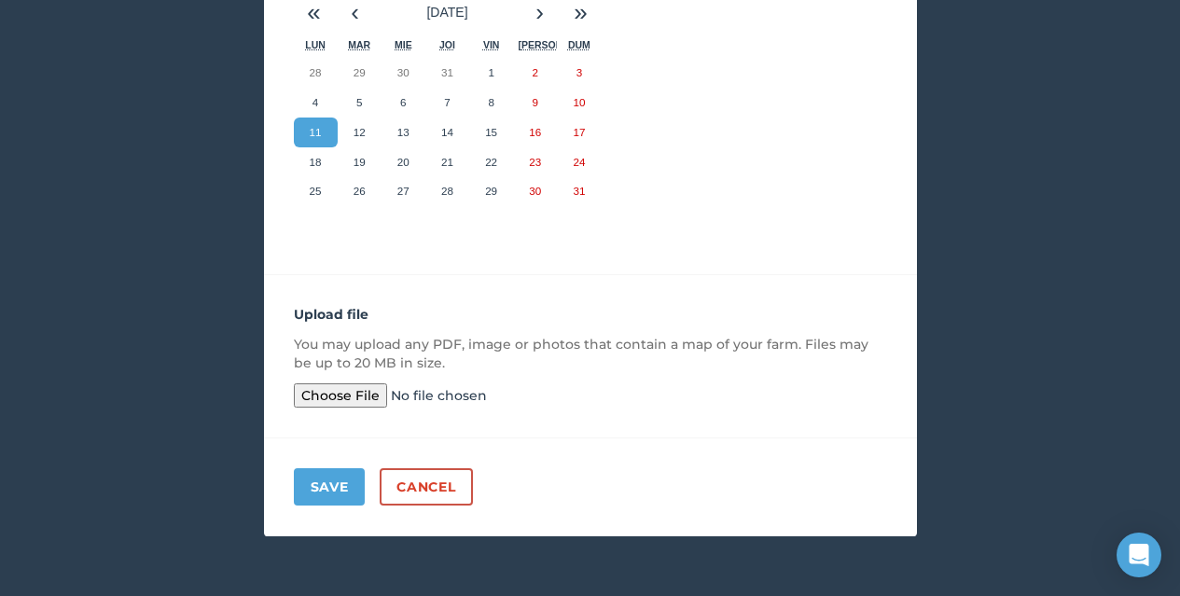
click at [350, 393] on input "file" at bounding box center [436, 395] width 285 height 24
type input "C:\fakepath\1aa.shp"
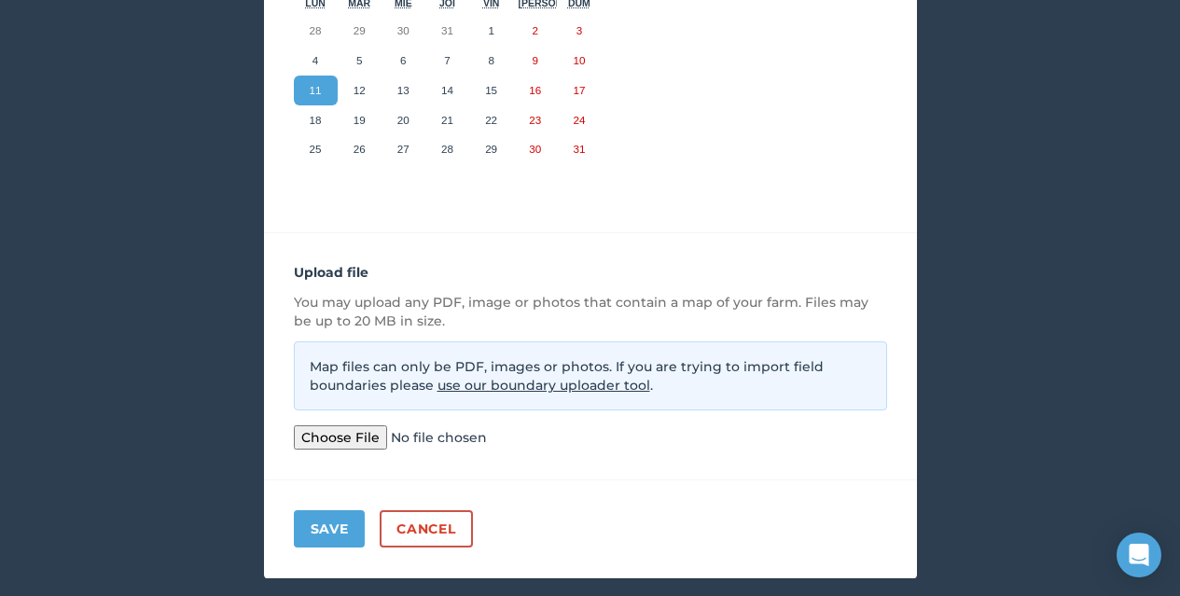
scroll to position [510, 0]
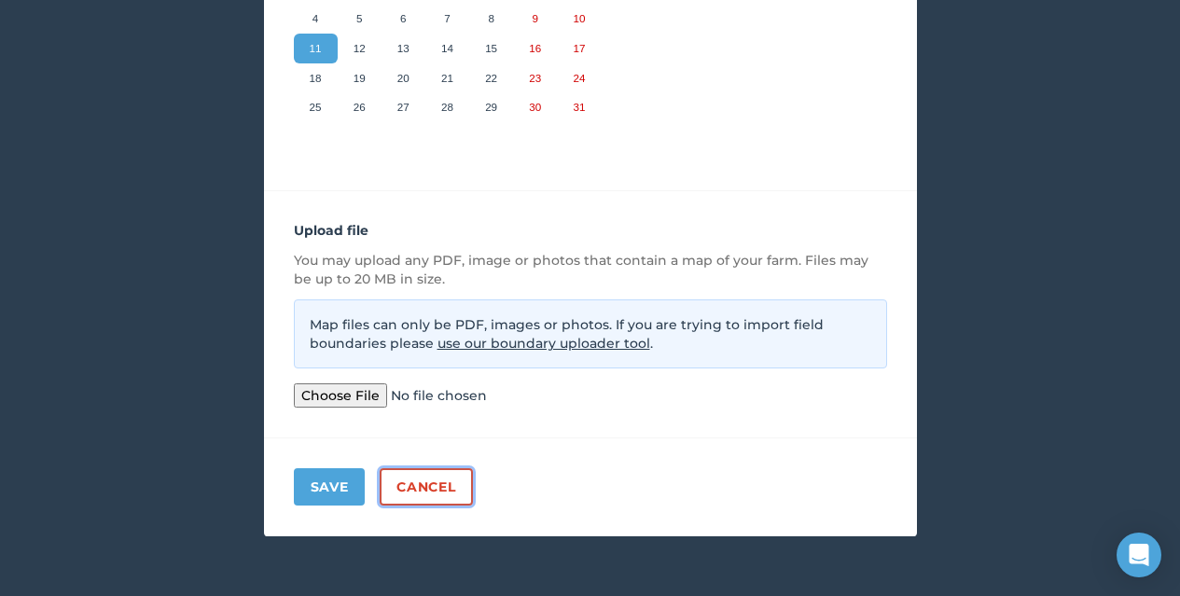
click at [437, 484] on link "Cancel" at bounding box center [426, 486] width 92 height 37
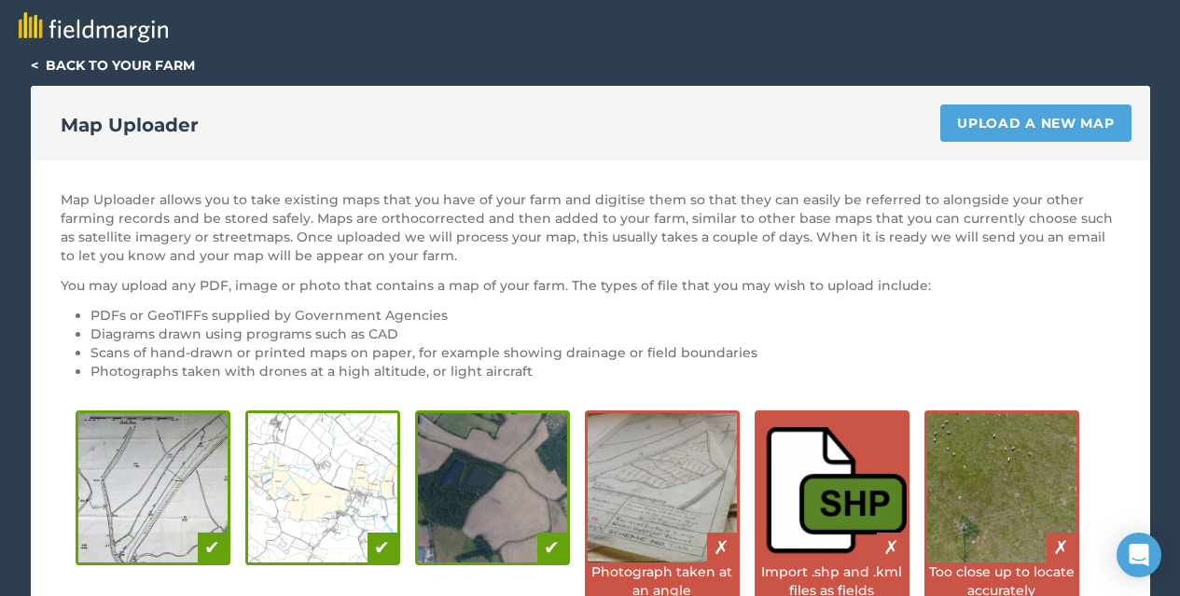
click at [52, 68] on link "< Back to your farm" at bounding box center [113, 65] width 164 height 17
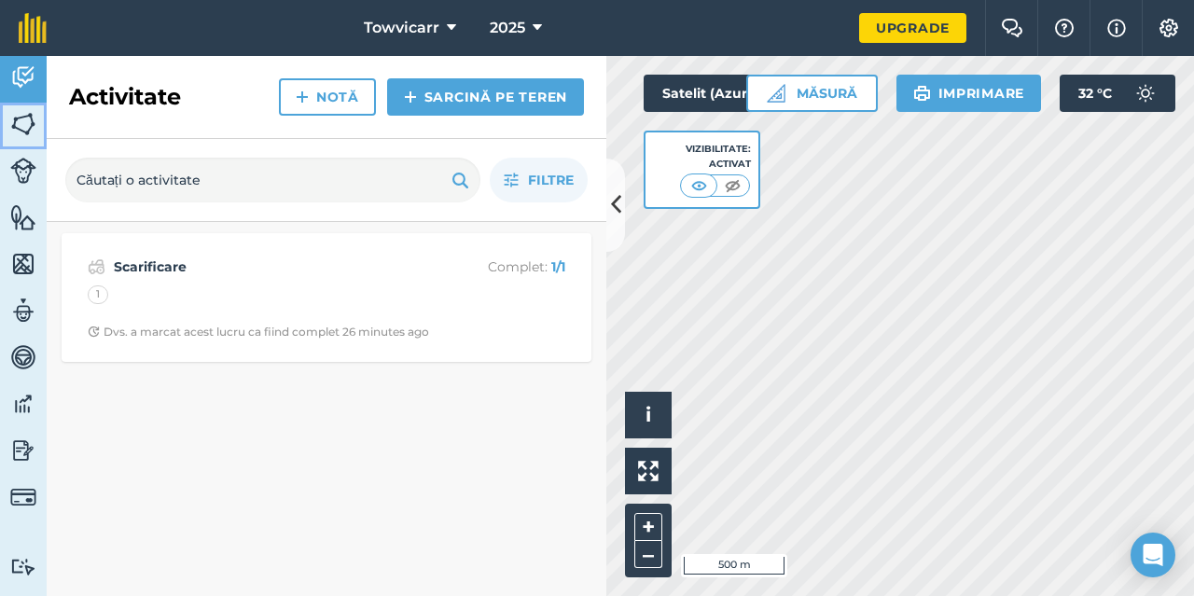
click at [27, 117] on img at bounding box center [23, 124] width 26 height 28
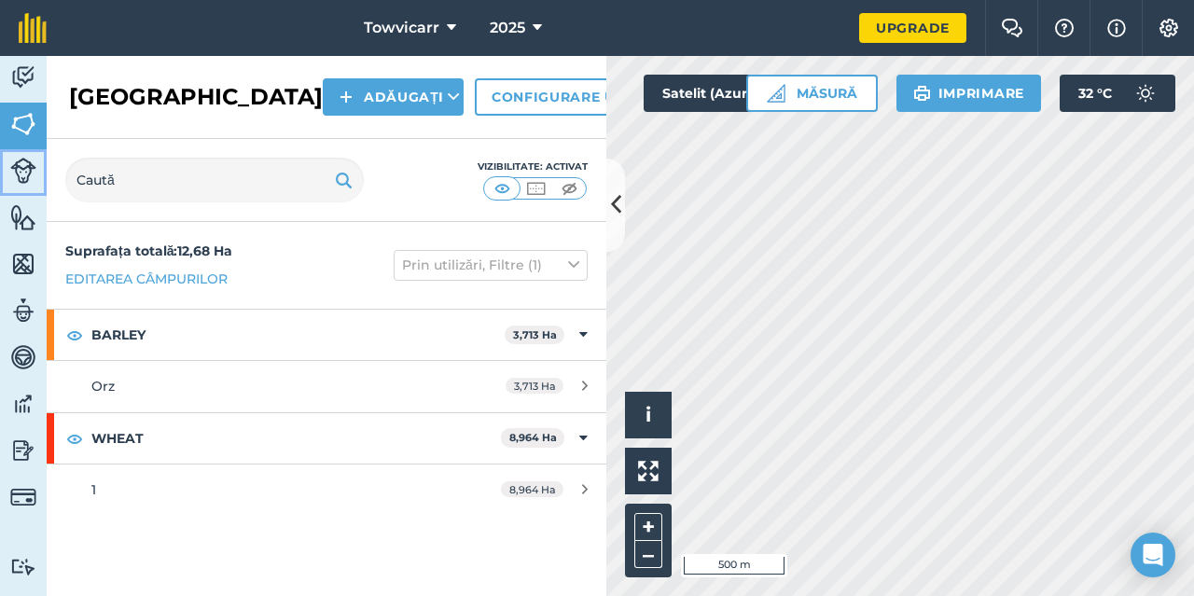
click at [26, 168] on img at bounding box center [23, 171] width 26 height 26
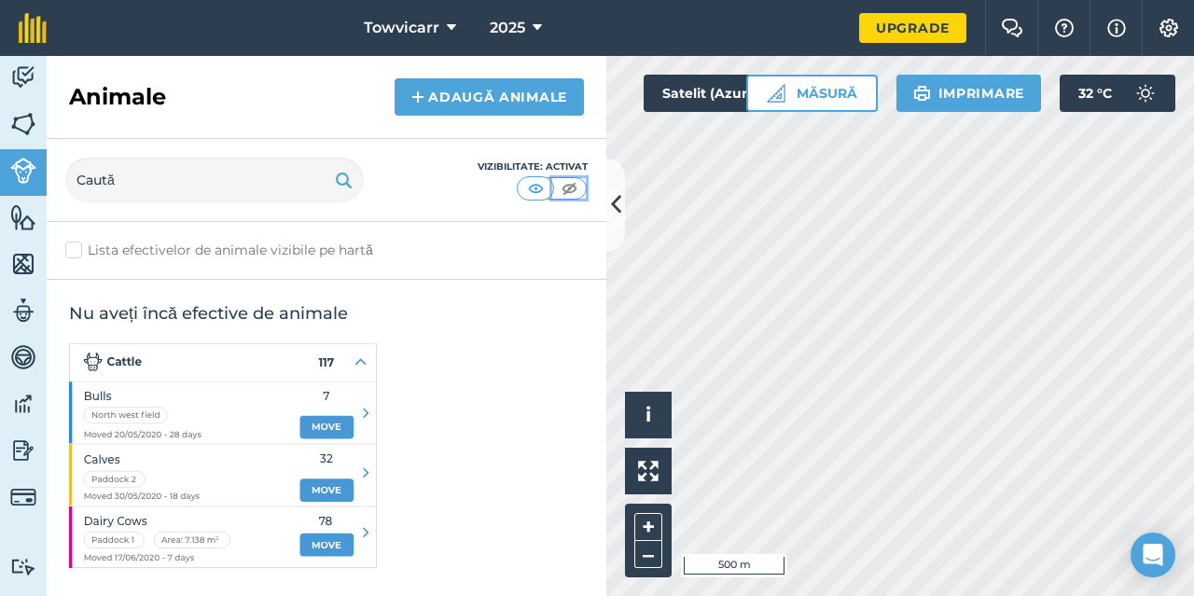
click at [565, 189] on img at bounding box center [569, 188] width 23 height 19
click at [7, 217] on link "Caracteristici" at bounding box center [23, 219] width 47 height 47
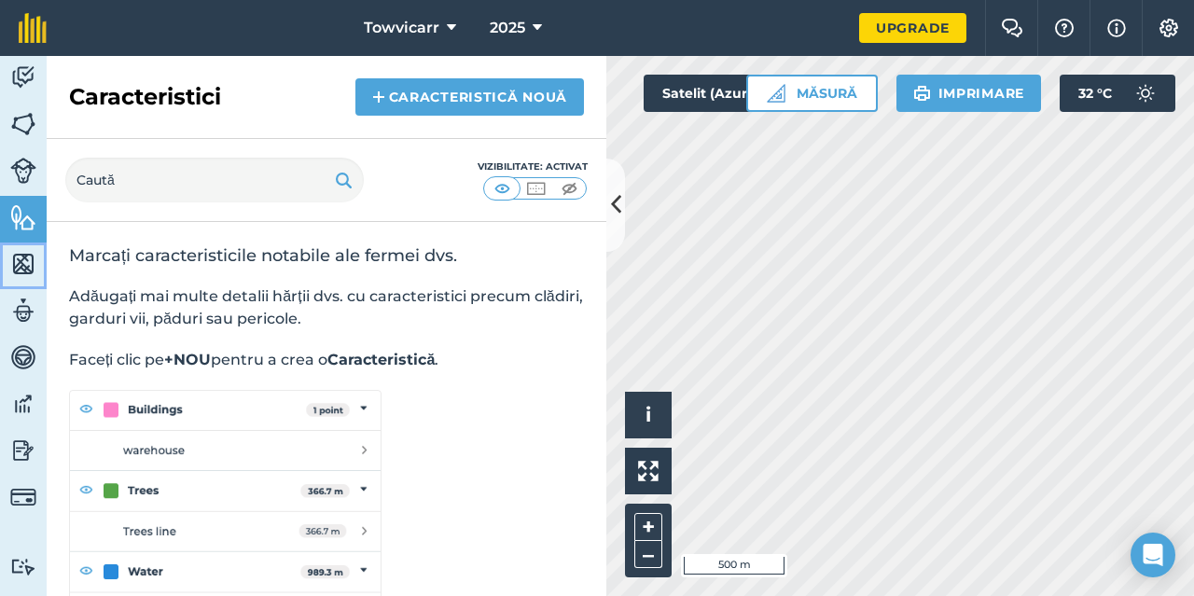
click at [18, 262] on img at bounding box center [23, 264] width 26 height 28
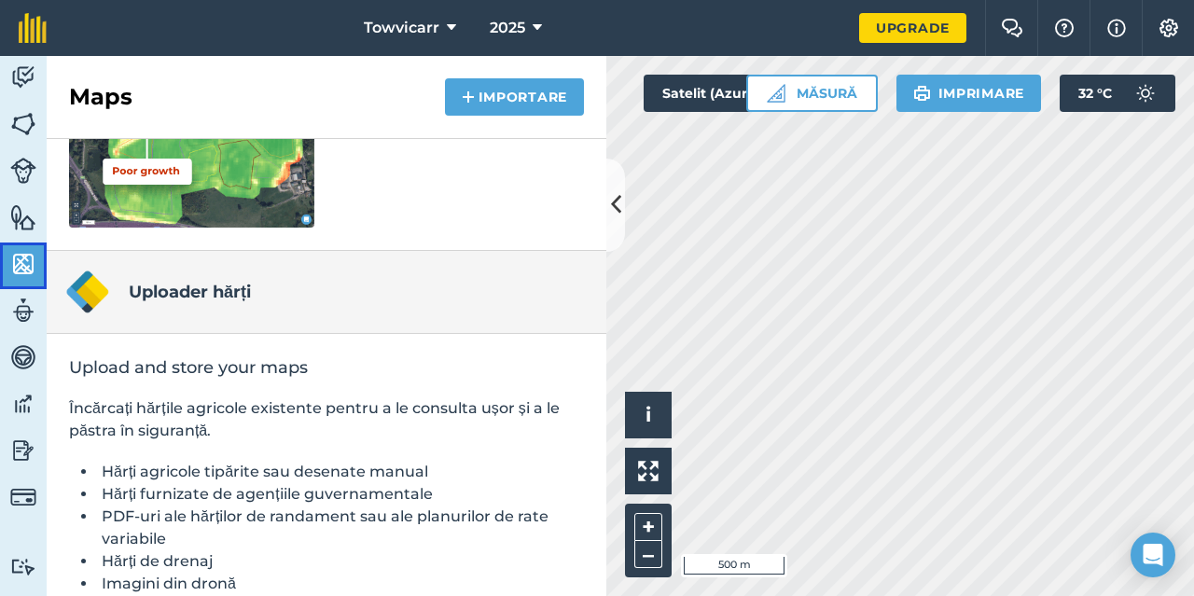
scroll to position [450, 0]
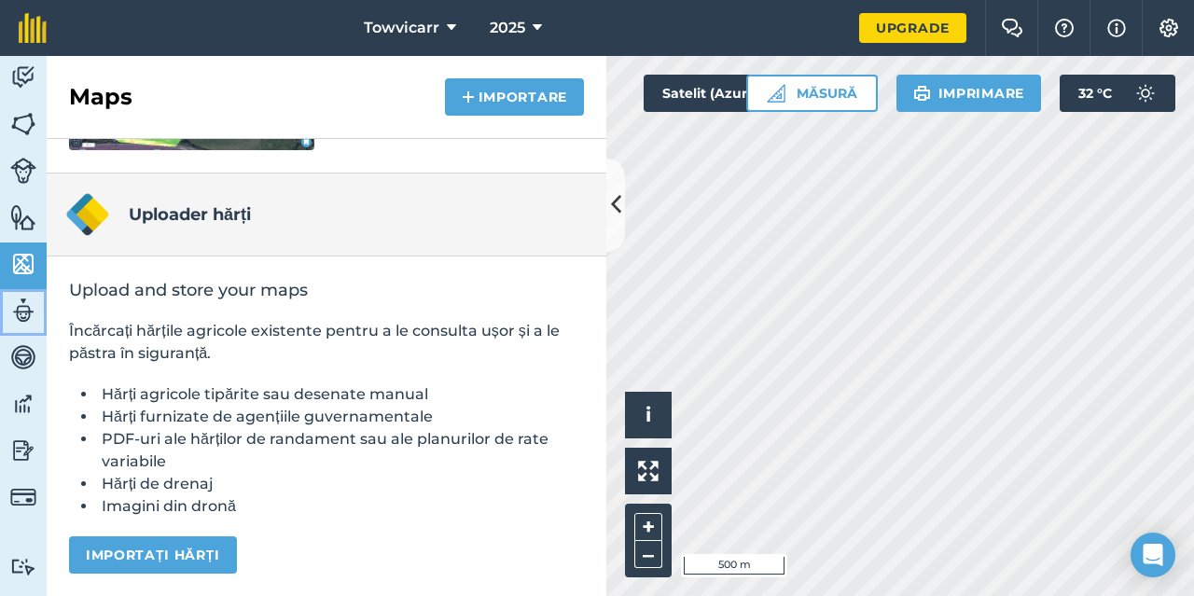
click at [11, 319] on img at bounding box center [23, 311] width 26 height 28
select select "MEMBER"
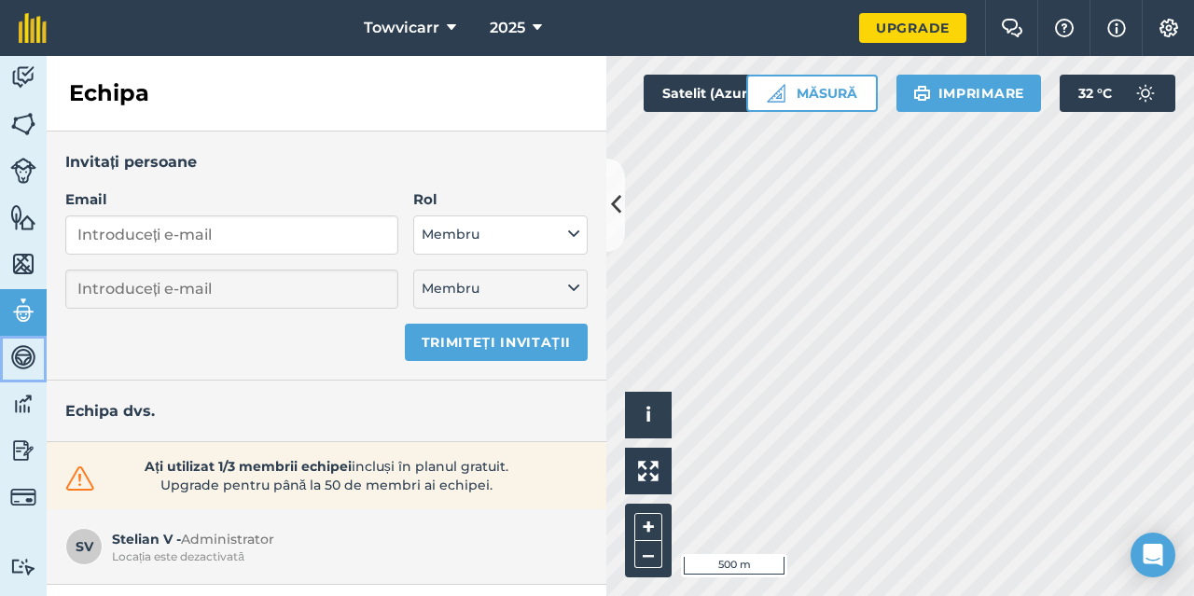
click at [25, 352] on img at bounding box center [23, 357] width 26 height 28
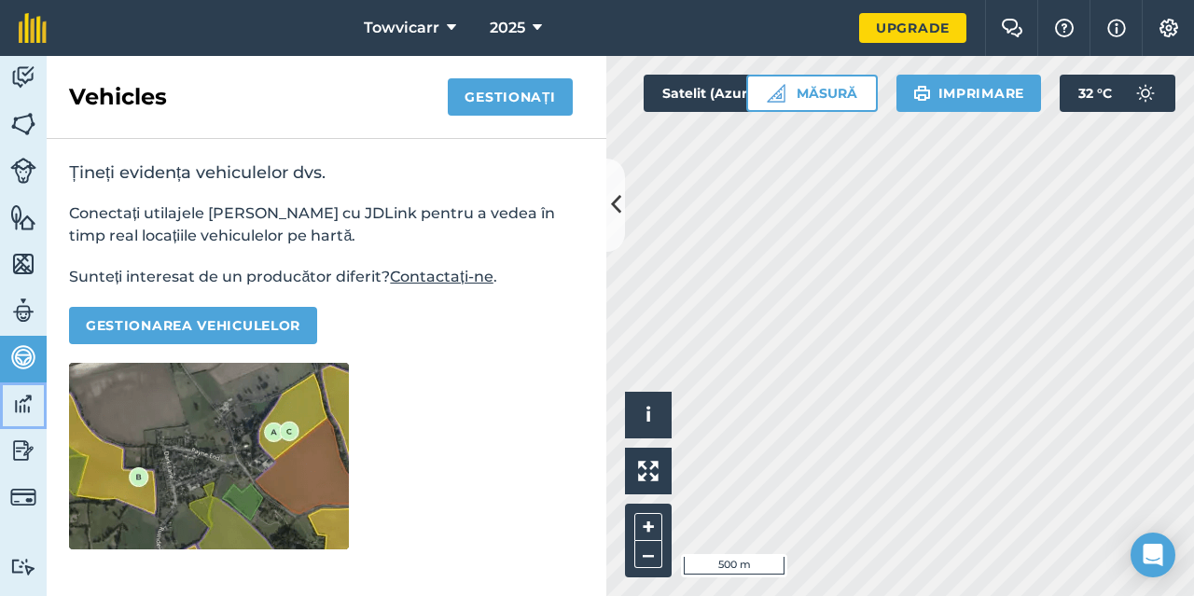
click at [26, 407] on img at bounding box center [23, 404] width 26 height 28
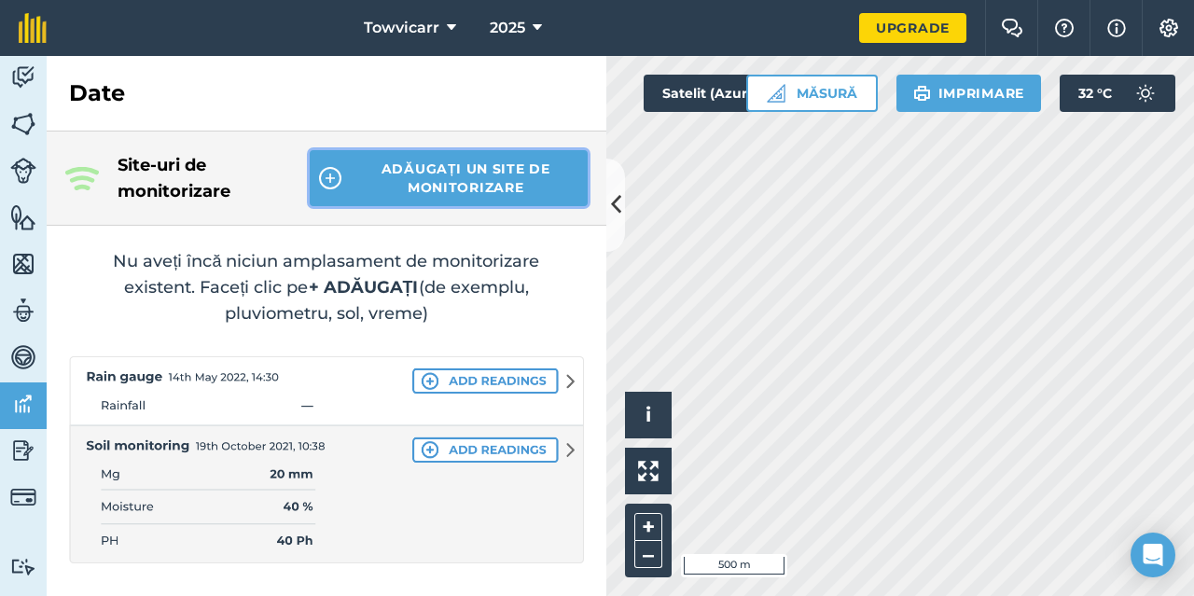
click at [436, 172] on button "Adăugați un site de monitorizare" at bounding box center [449, 178] width 278 height 56
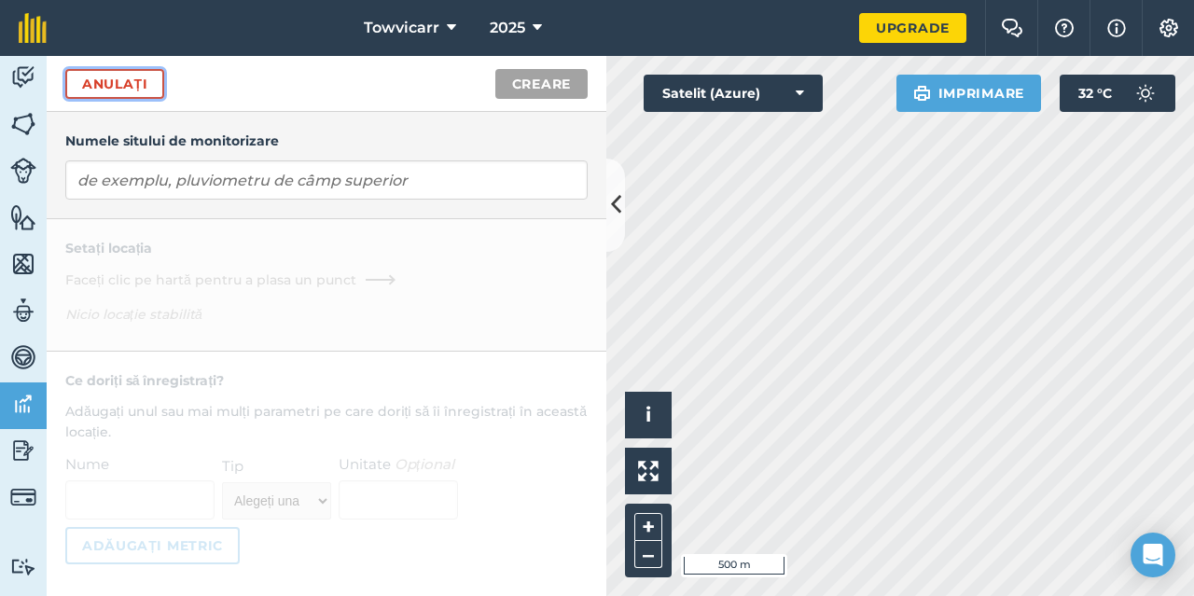
click at [118, 86] on link "Anulați" at bounding box center [114, 84] width 99 height 30
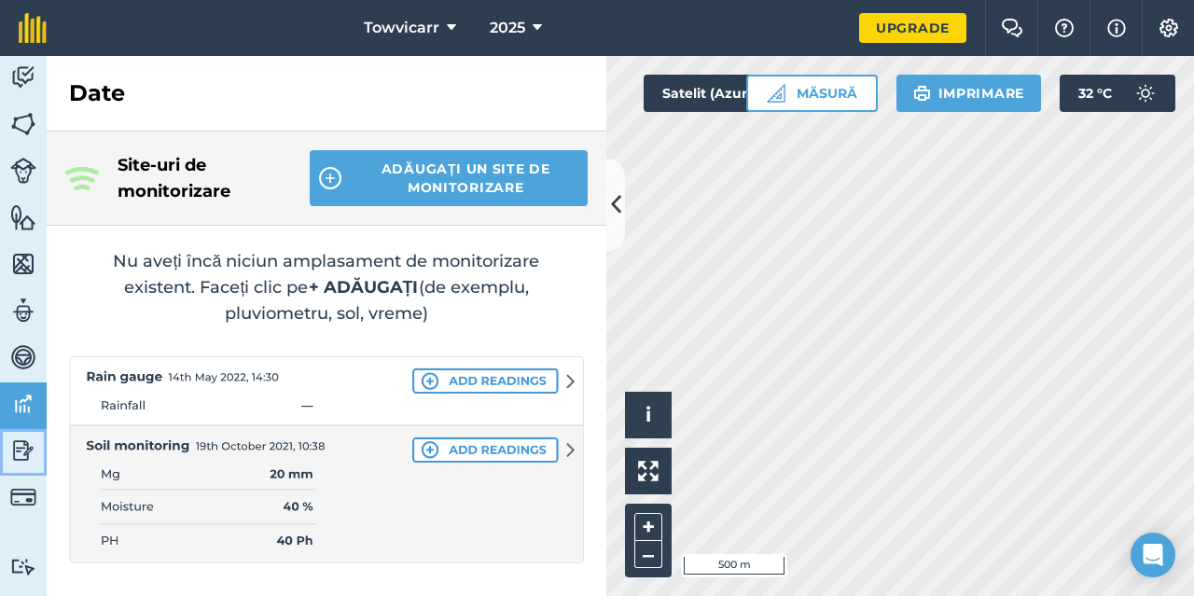
click at [19, 448] on img at bounding box center [23, 450] width 26 height 28
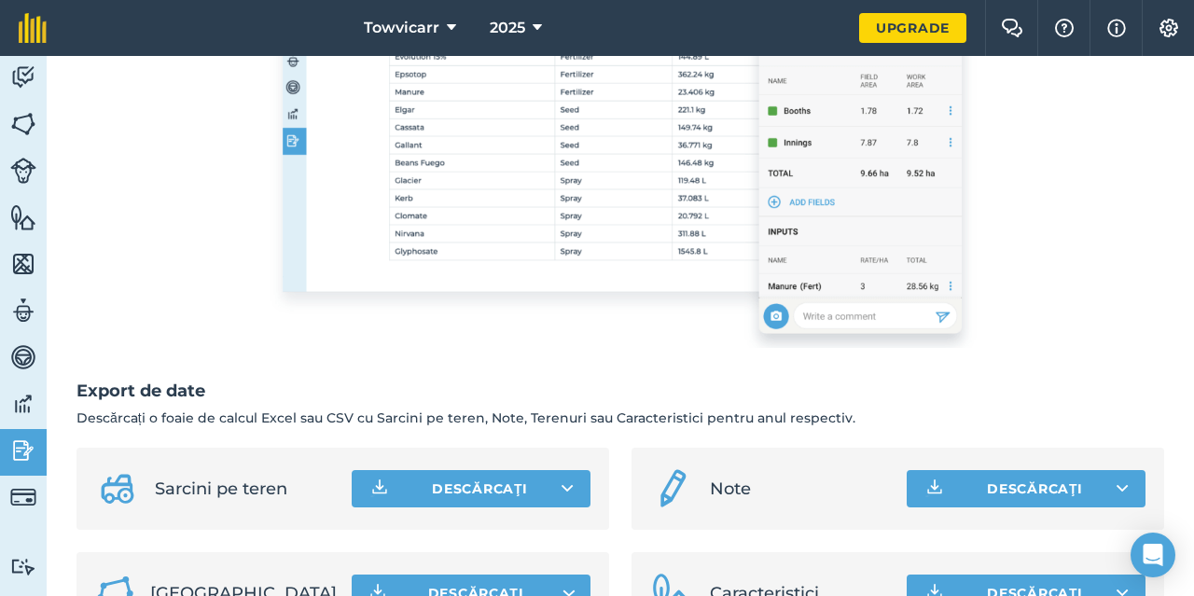
scroll to position [506, 0]
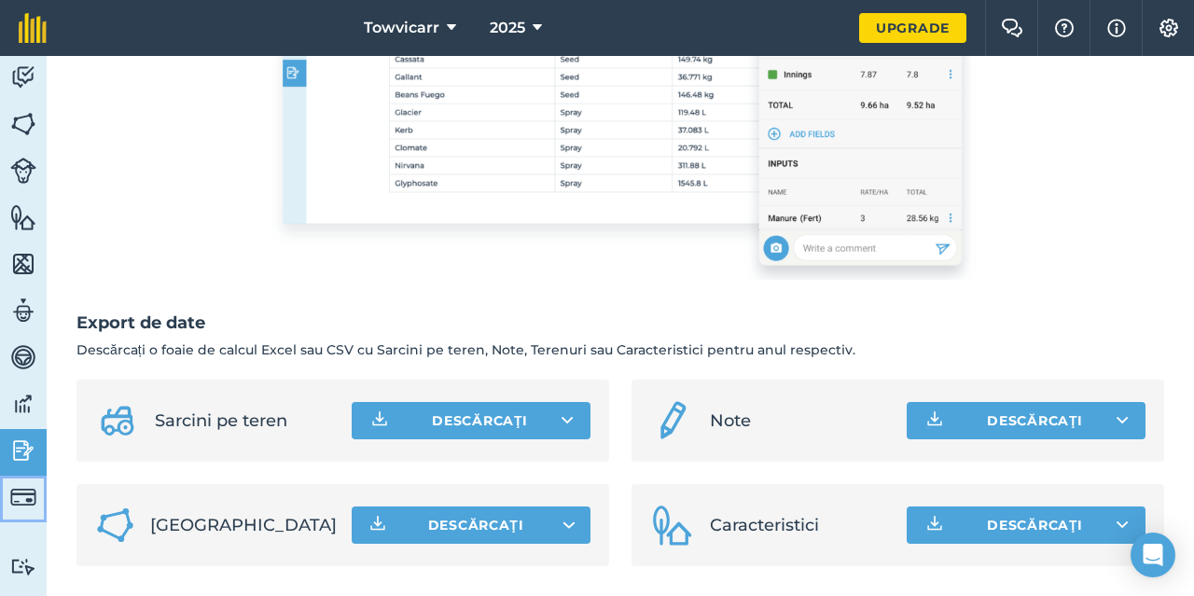
click at [26, 498] on img at bounding box center [23, 497] width 26 height 26
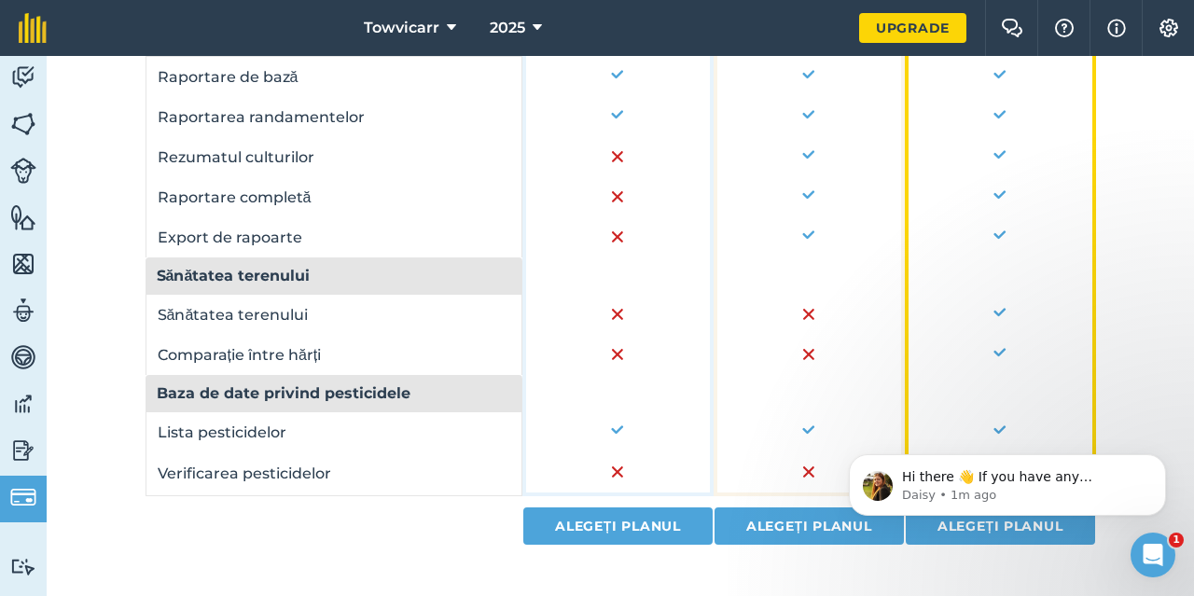
scroll to position [1534, 0]
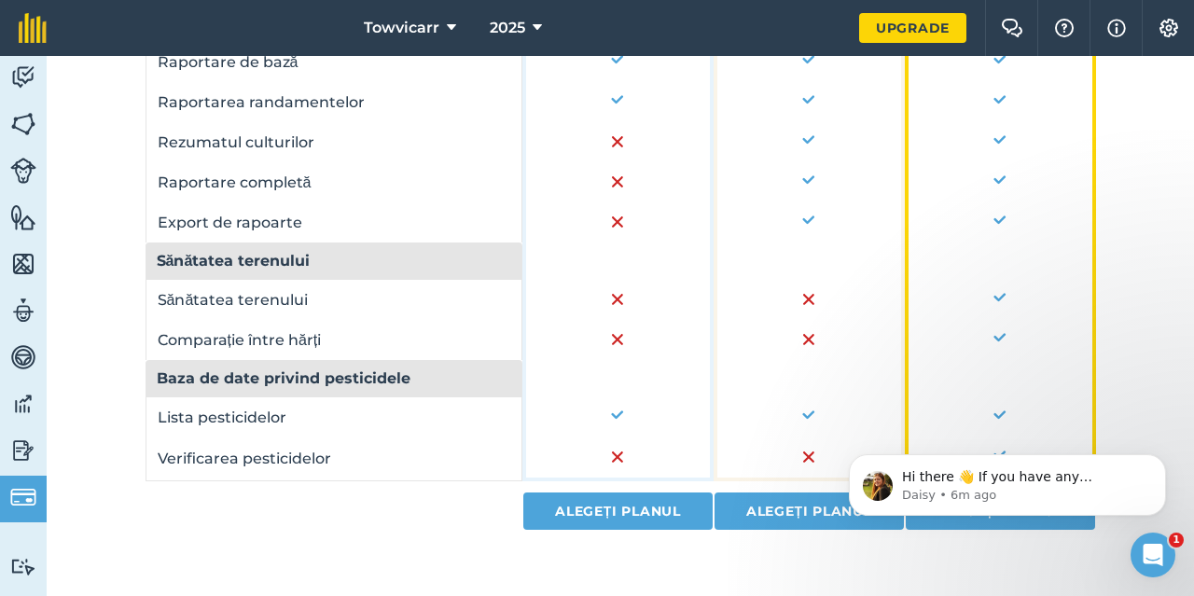
click at [1160, 552] on icon "Open Intercom Messenger" at bounding box center [1153, 555] width 31 height 31
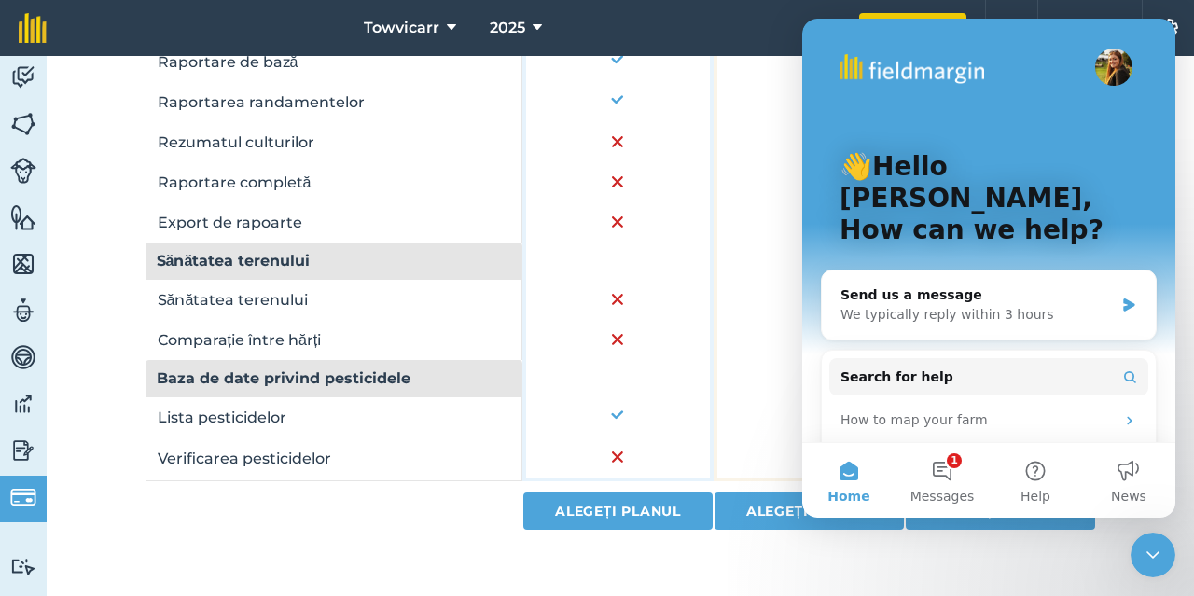
scroll to position [0, 0]
click at [859, 474] on button "Home" at bounding box center [848, 480] width 93 height 75
drag, startPoint x: 1153, startPoint y: 545, endPoint x: 2250, endPoint y: 1122, distance: 1240.0
click at [1153, 545] on icon "Close Intercom Messenger" at bounding box center [1152, 555] width 22 height 22
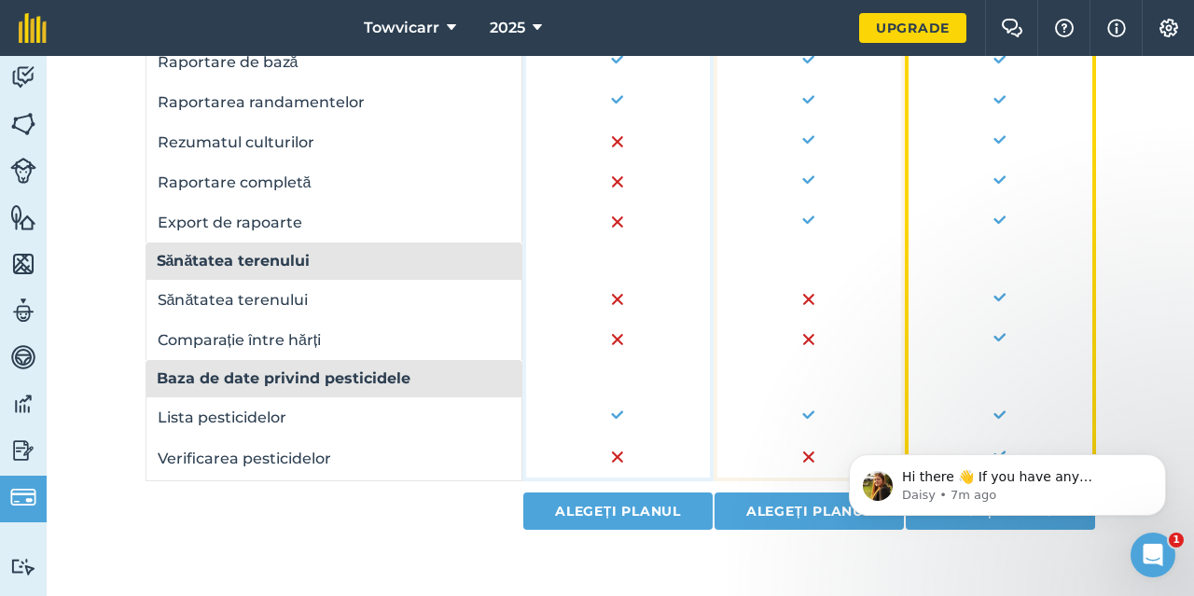
click at [346, 527] on td at bounding box center [334, 505] width 378 height 49
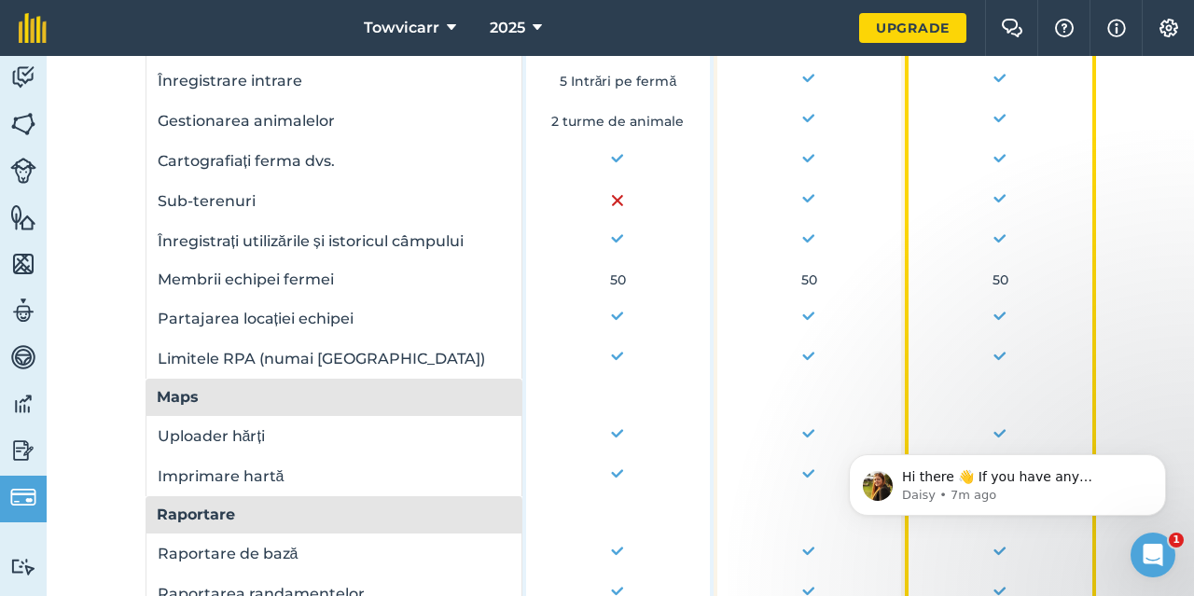
scroll to position [788, 0]
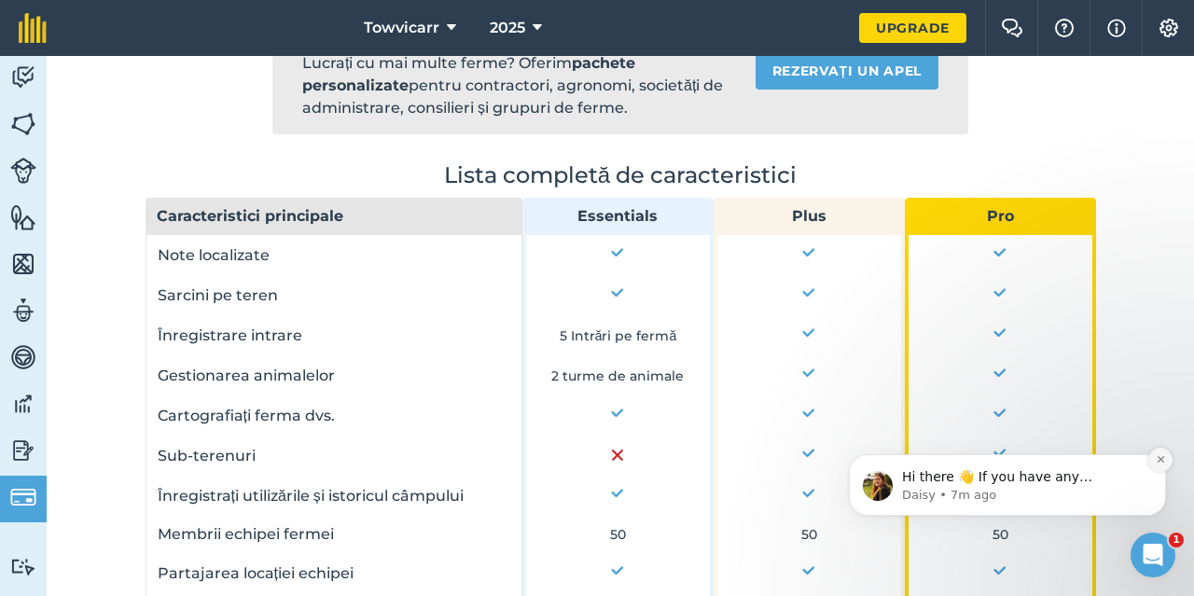
click at [1157, 459] on icon "Dismiss notification" at bounding box center [1160, 459] width 10 height 10
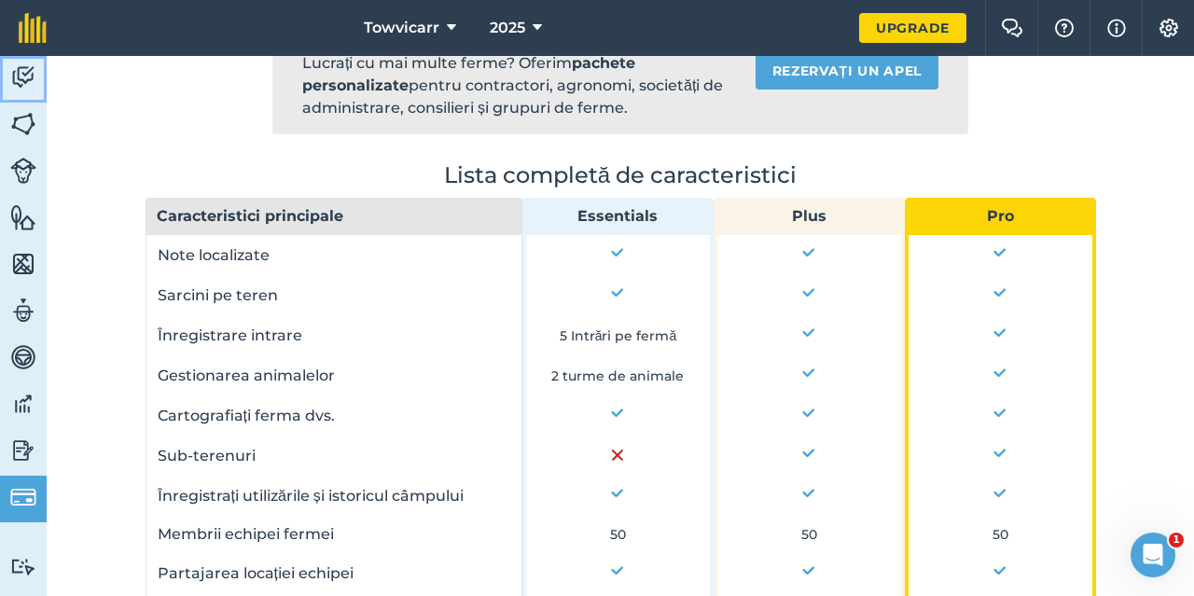
click at [17, 72] on img at bounding box center [23, 77] width 26 height 28
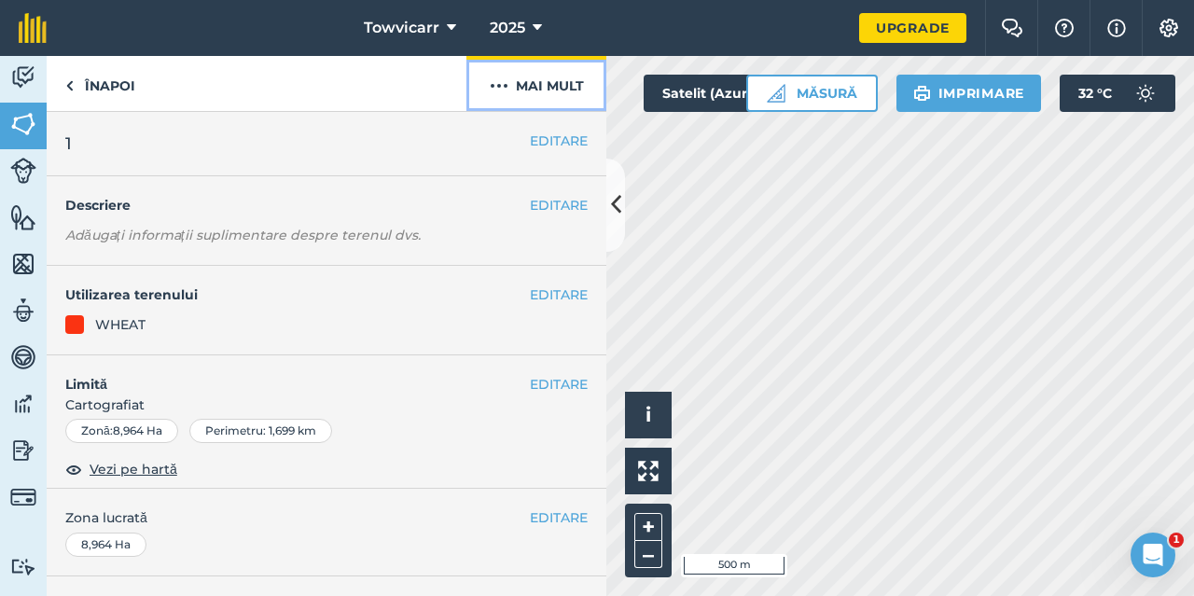
click at [545, 86] on button "Mai mult" at bounding box center [536, 83] width 140 height 55
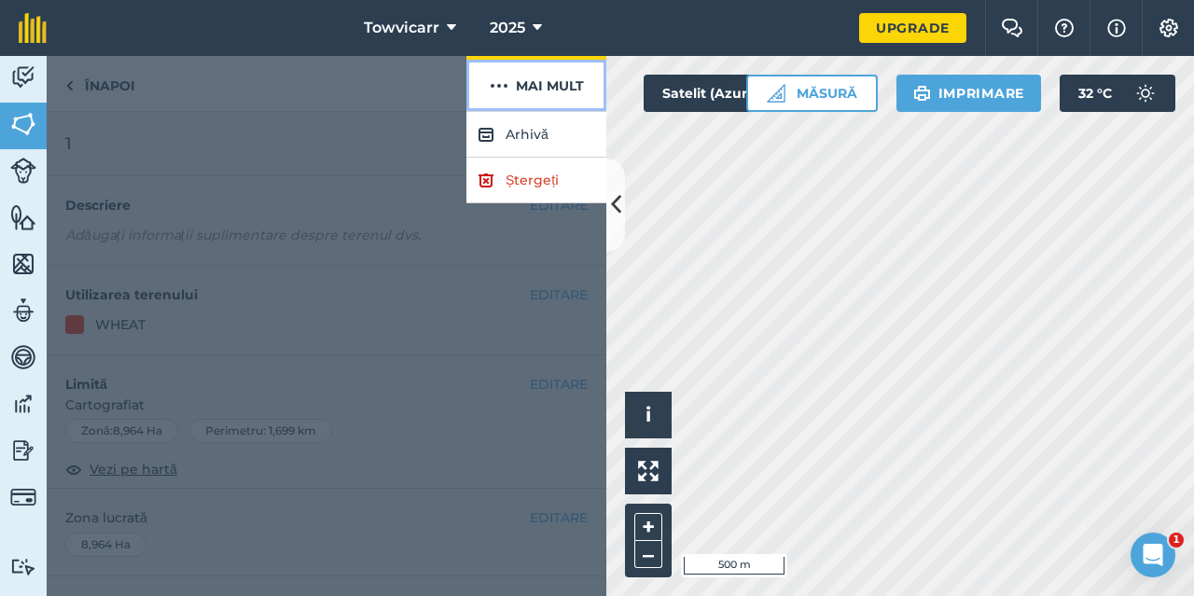
click at [545, 86] on button "Mai mult" at bounding box center [536, 83] width 140 height 55
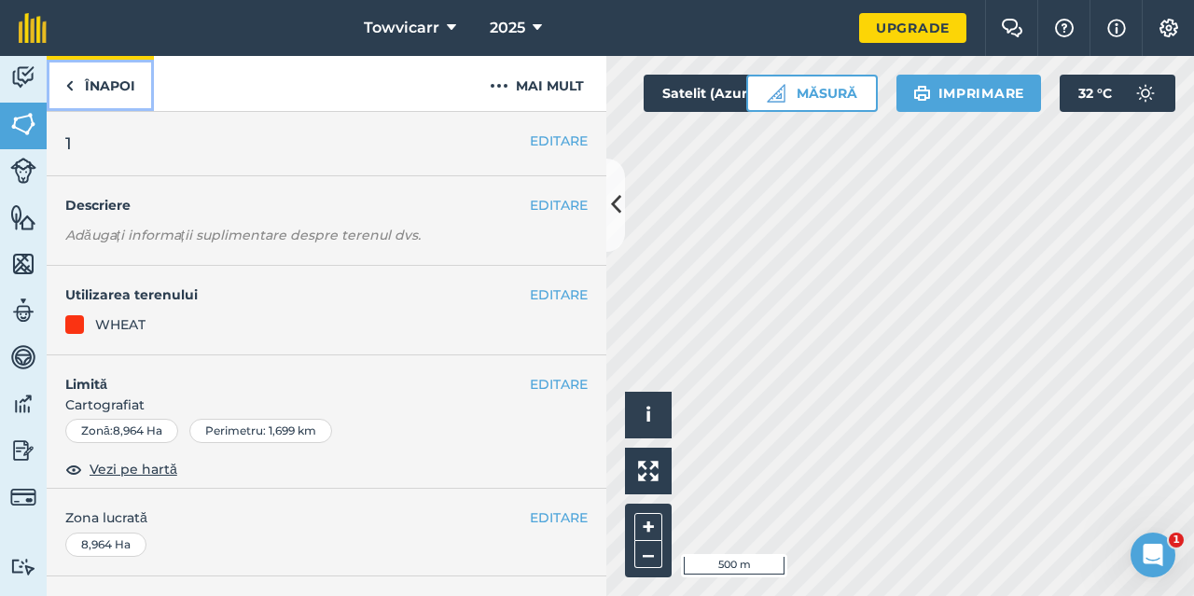
click at [78, 84] on link "Înapoi" at bounding box center [100, 83] width 107 height 55
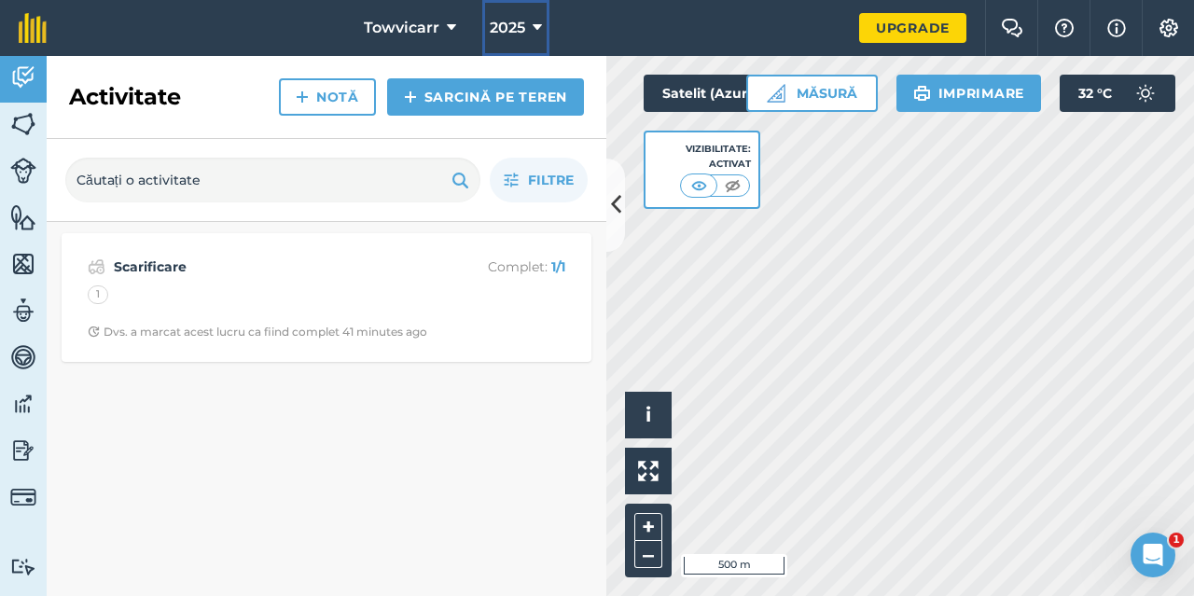
click at [535, 27] on icon at bounding box center [536, 28] width 9 height 22
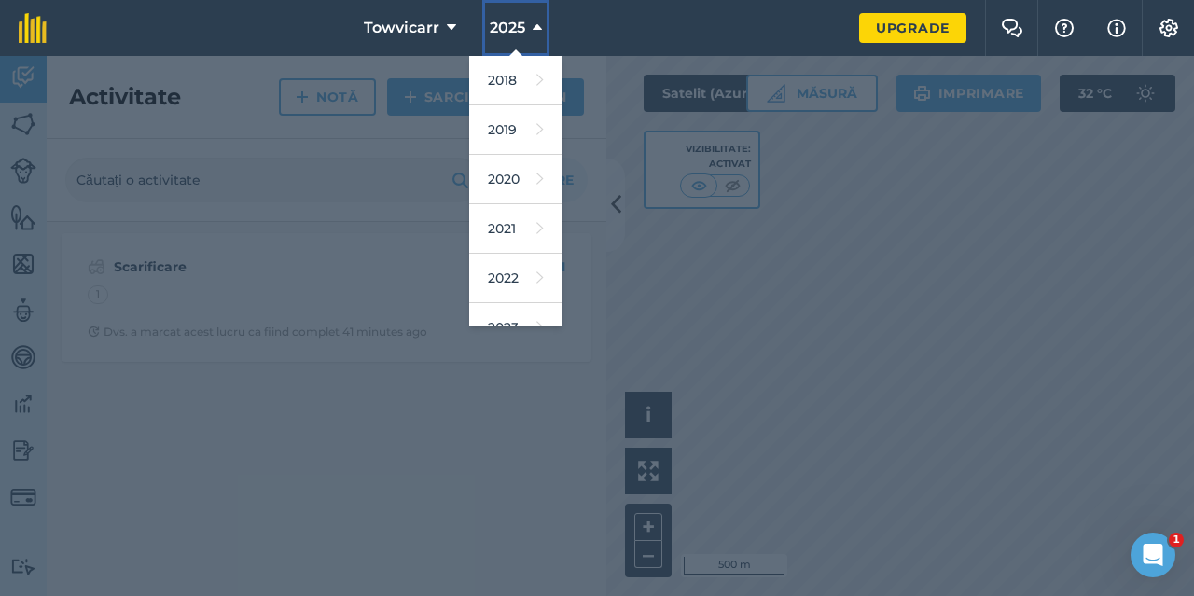
click at [535, 27] on icon at bounding box center [536, 28] width 9 height 22
